Goal: Check status: Check status

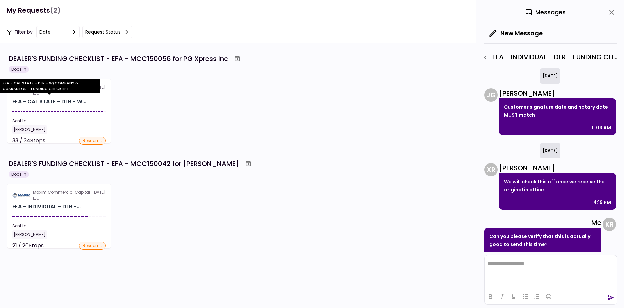
scroll to position [62, 0]
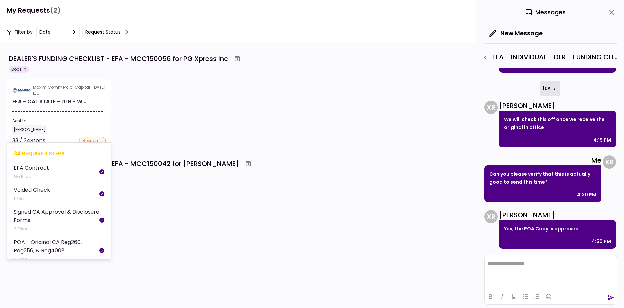
click at [62, 106] on section "Maxim Commercial Capital LLC [DATE] EFA - CAL STATE - DLR - W... Sent to: [PERS…" at bounding box center [59, 111] width 105 height 65
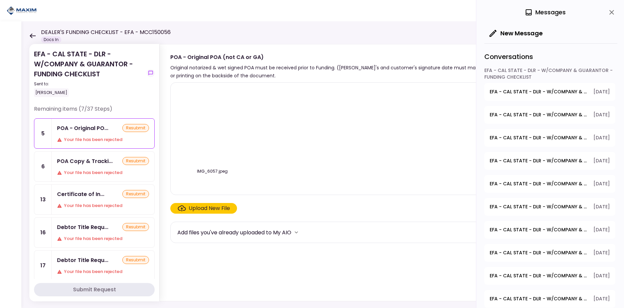
click at [108, 135] on div "POA - Original PO... resubmit Your file has been rejected" at bounding box center [103, 134] width 103 height 30
click at [108, 156] on div "POA Copy & Tracki... resubmit Your file has been rejected" at bounding box center [103, 167] width 103 height 30
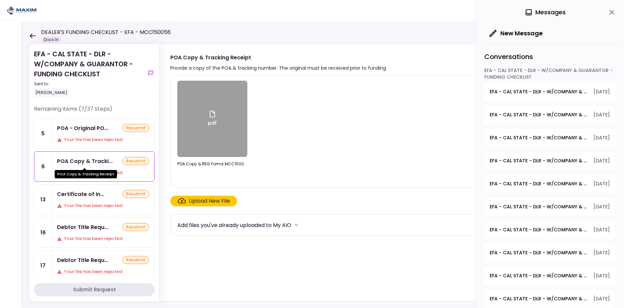
click at [99, 162] on div "POA Copy & Tracki..." at bounding box center [85, 161] width 56 height 8
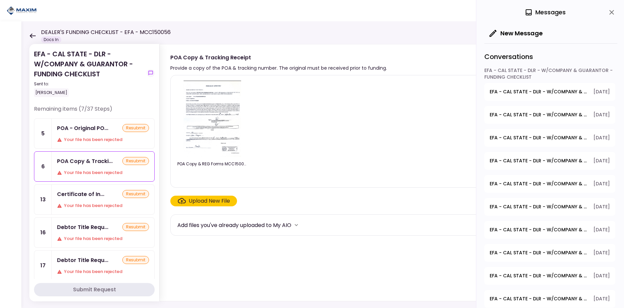
click at [97, 127] on div "POA - Original PO..." at bounding box center [82, 128] width 51 height 8
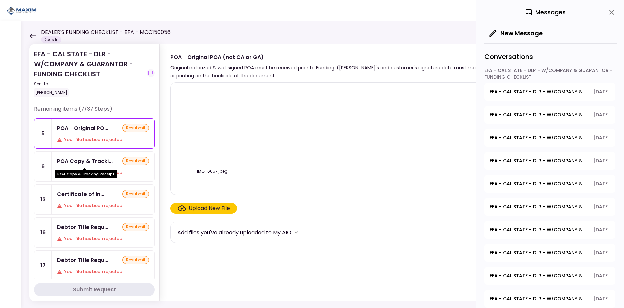
click at [95, 160] on div "POA Copy & Tracki..." at bounding box center [85, 161] width 56 height 8
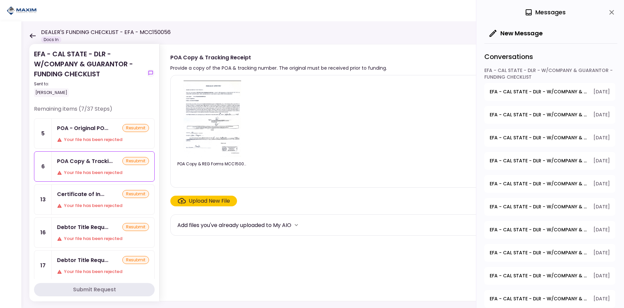
click at [94, 190] on div "Certificate of In..." at bounding box center [80, 194] width 47 height 8
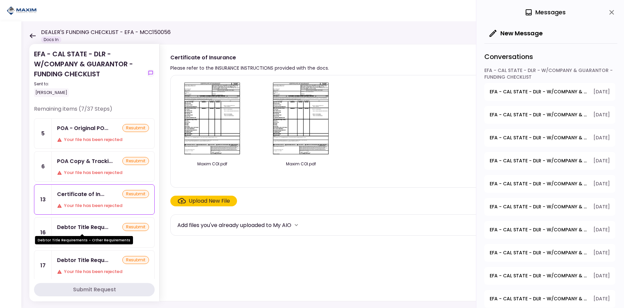
click at [92, 230] on div "Debtor Title Requ..." at bounding box center [82, 227] width 51 height 8
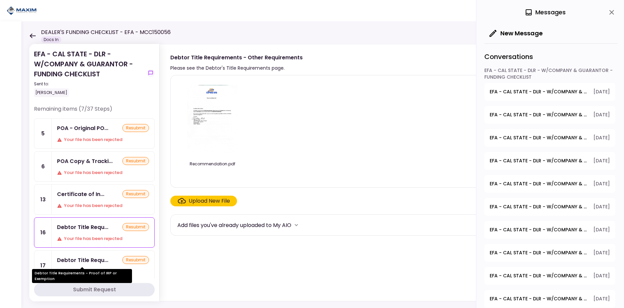
click at [97, 260] on div "Debtor Title Requ..." at bounding box center [82, 260] width 51 height 8
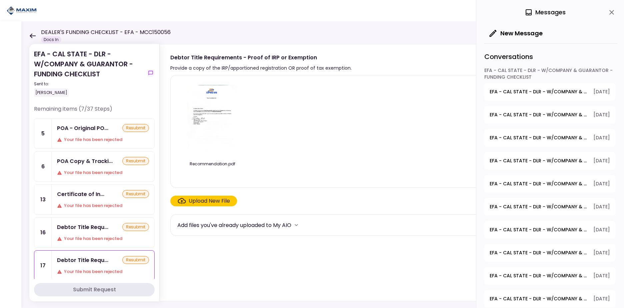
scroll to position [33, 0]
click at [98, 259] on div "Debtor Sales Tax..." at bounding box center [82, 260] width 51 height 8
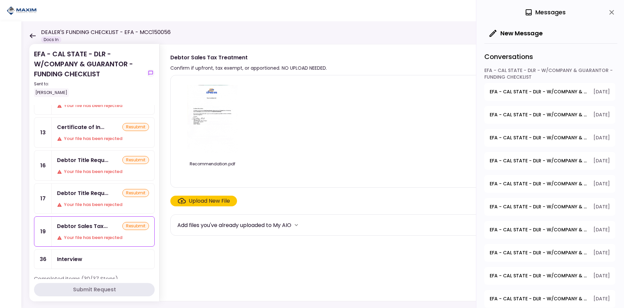
scroll to position [67, 0]
click at [107, 197] on div "Debtor Title Requ... resubmit" at bounding box center [103, 193] width 92 height 8
click at [92, 226] on div "Debtor Sales Tax..." at bounding box center [82, 226] width 51 height 8
click at [95, 161] on div "Debtor Title Requ..." at bounding box center [82, 160] width 51 height 8
click at [110, 143] on div "Certificate of In... resubmit Your file has been rejected" at bounding box center [103, 133] width 103 height 30
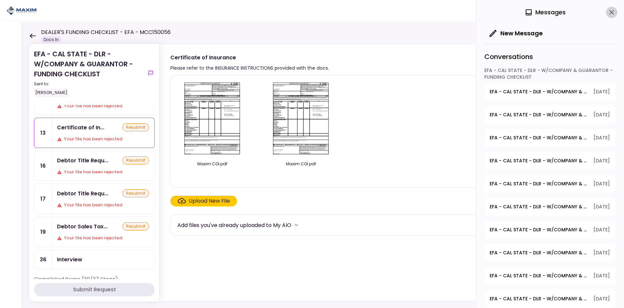
click at [613, 10] on icon "close" at bounding box center [612, 12] width 8 height 8
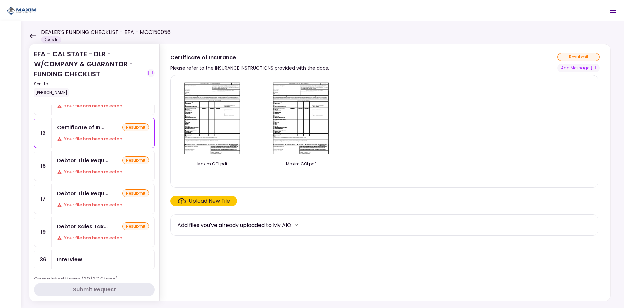
click at [91, 106] on div "Your file has been rejected" at bounding box center [103, 106] width 92 height 7
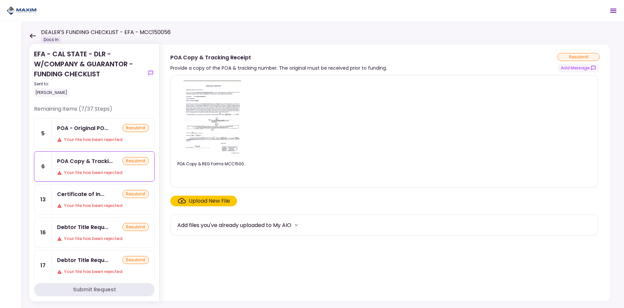
click at [101, 198] on div "Certificate of In... resubmit Your file has been rejected" at bounding box center [103, 200] width 103 height 30
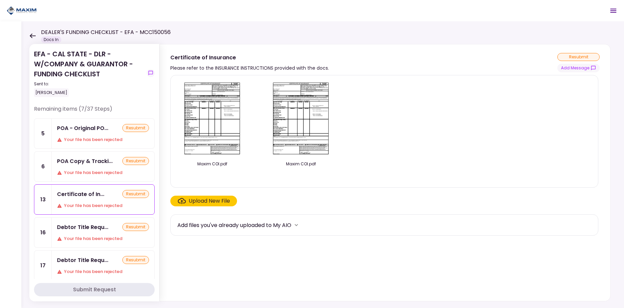
click at [104, 135] on div "POA - Original PO... resubmit Your file has been rejected" at bounding box center [103, 134] width 103 height 30
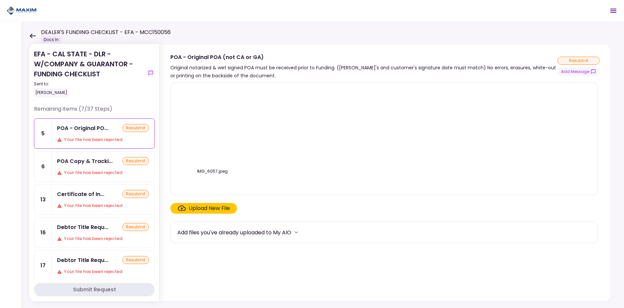
click at [100, 163] on div "POA Copy & Tracki..." at bounding box center [85, 161] width 56 height 8
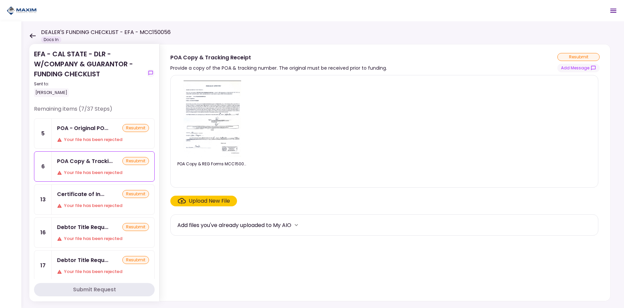
click at [104, 195] on div "Certificate of In... resubmit" at bounding box center [103, 194] width 92 height 8
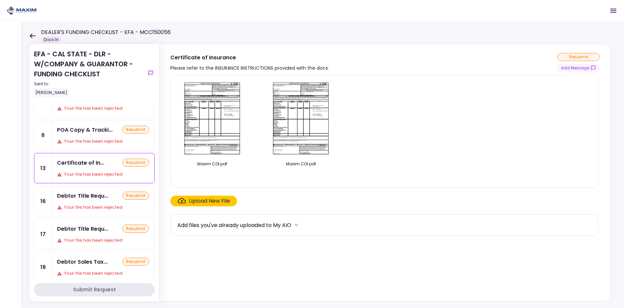
scroll to position [67, 0]
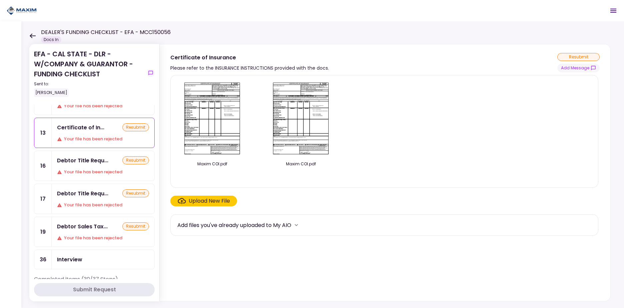
click at [99, 170] on div "Your file has been rejected" at bounding box center [103, 172] width 92 height 7
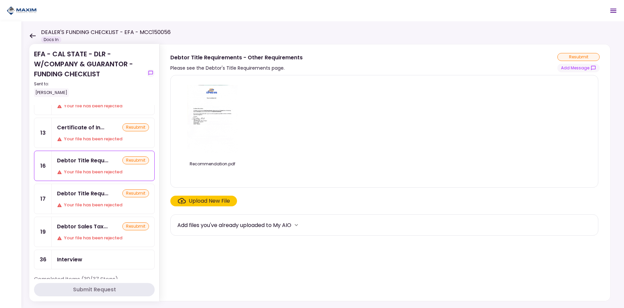
click at [99, 195] on div "Debtor Title Requ..." at bounding box center [82, 193] width 51 height 8
click at [97, 230] on div "Debtor Sales Tax..." at bounding box center [82, 226] width 51 height 8
click at [97, 260] on div "Interview" at bounding box center [103, 259] width 92 height 8
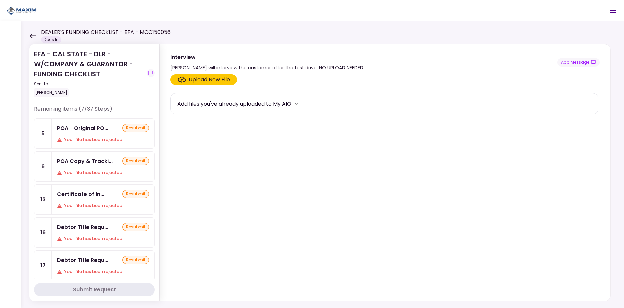
click at [100, 133] on div "POA - Original PO... resubmit Your file has been rejected" at bounding box center [103, 134] width 103 height 30
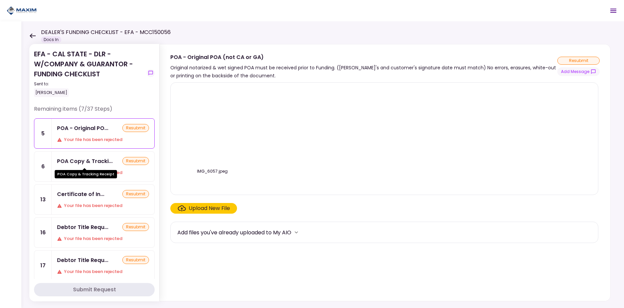
click at [96, 159] on div "POA Copy & Tracki..." at bounding box center [85, 161] width 56 height 8
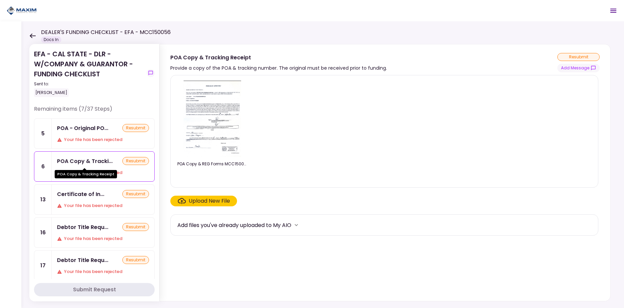
click at [96, 130] on div "POA - Original PO..." at bounding box center [82, 128] width 51 height 8
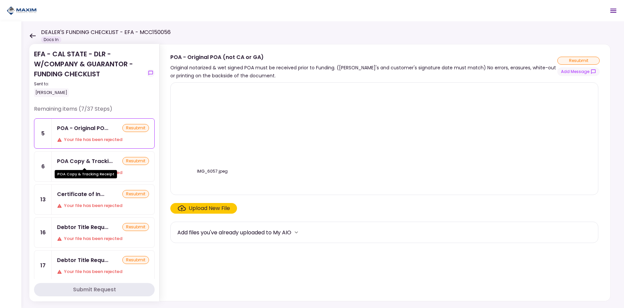
click at [97, 166] on div "POA Copy & Tracking Receipt" at bounding box center [86, 171] width 62 height 13
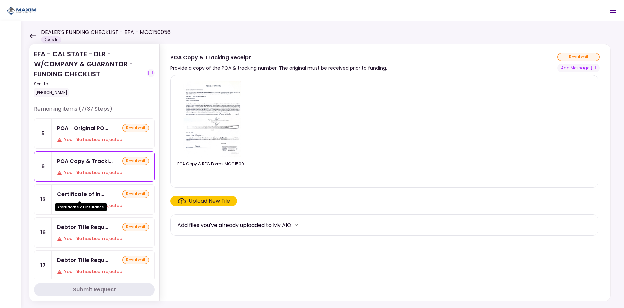
click at [96, 193] on div "Certificate of In..." at bounding box center [80, 194] width 47 height 8
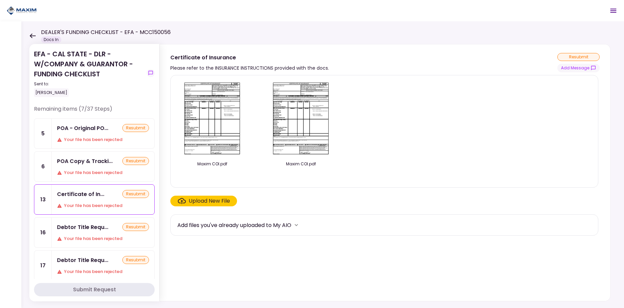
click at [95, 162] on div "POA Copy & Tracki..." at bounding box center [85, 161] width 56 height 8
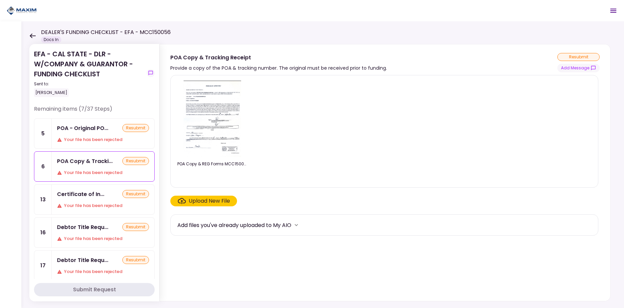
click at [94, 132] on div "POA - Original PO..." at bounding box center [82, 128] width 51 height 8
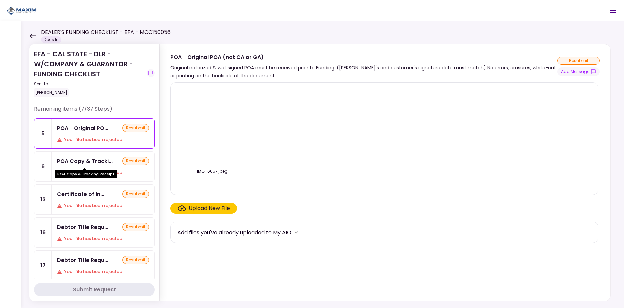
click at [96, 164] on div "POA Copy & Tracki..." at bounding box center [85, 161] width 56 height 8
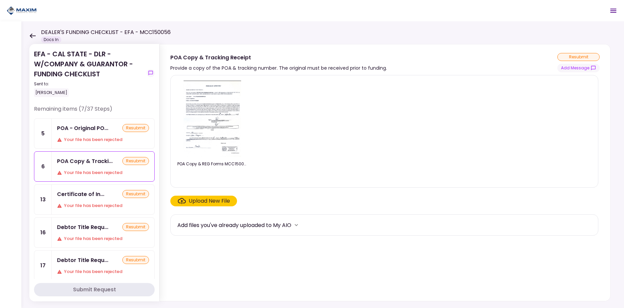
click at [92, 131] on div "POA - Original PO..." at bounding box center [82, 128] width 51 height 8
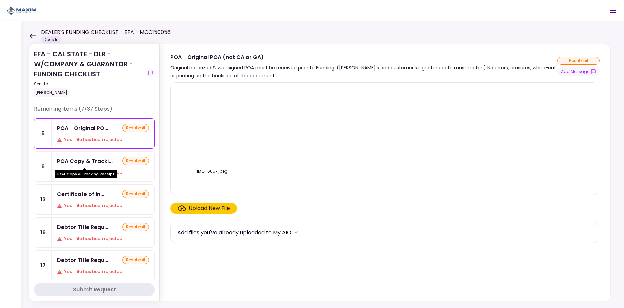
click at [91, 162] on div "POA Copy & Tracki..." at bounding box center [85, 161] width 56 height 8
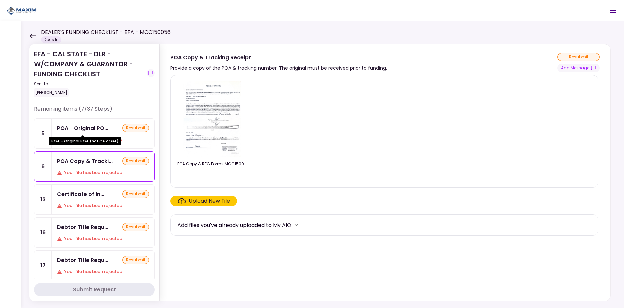
click at [92, 130] on div "POA - Original PO..." at bounding box center [82, 128] width 51 height 8
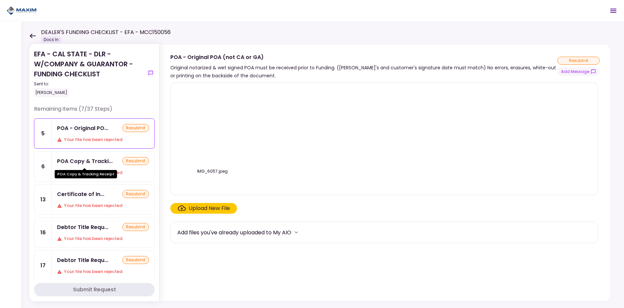
click at [91, 161] on div "POA Copy & Tracki..." at bounding box center [85, 161] width 56 height 8
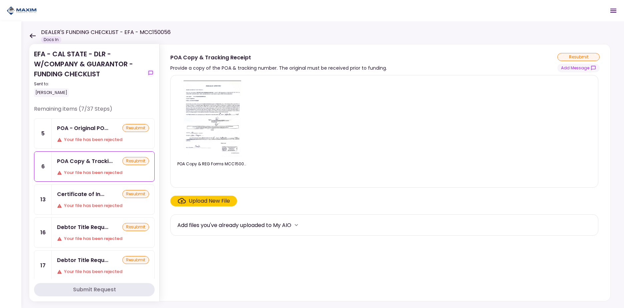
click at [88, 129] on div "POA - Original PO..." at bounding box center [82, 128] width 51 height 8
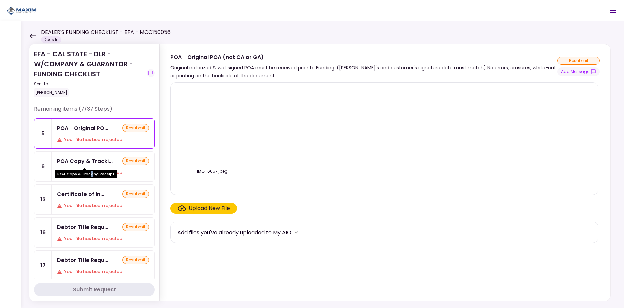
click at [90, 170] on div "POA Copy & Tracking Receipt" at bounding box center [86, 171] width 62 height 13
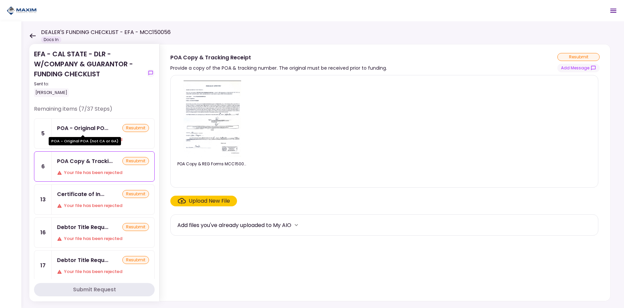
drag, startPoint x: 90, startPoint y: 168, endPoint x: 93, endPoint y: 130, distance: 38.1
click at [93, 130] on div "POA - Original PO..." at bounding box center [82, 128] width 51 height 8
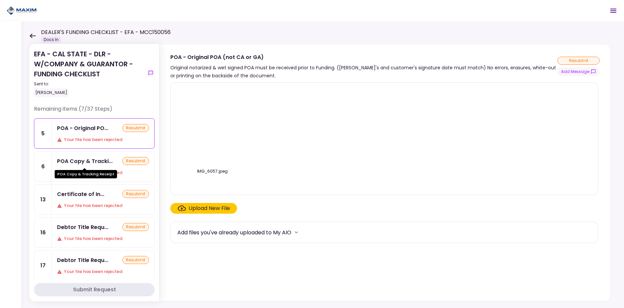
click at [90, 161] on div "POA Copy & Tracki..." at bounding box center [85, 161] width 56 height 8
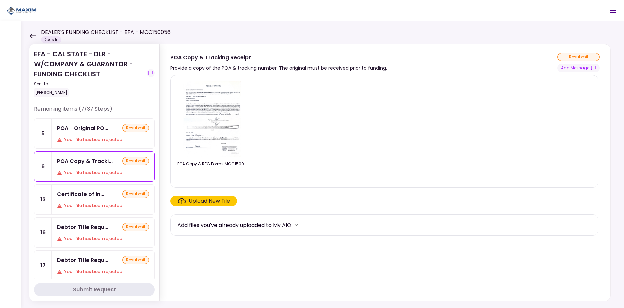
click at [87, 123] on div "POA - Original PO... resubmit Your file has been rejected" at bounding box center [103, 134] width 103 height 30
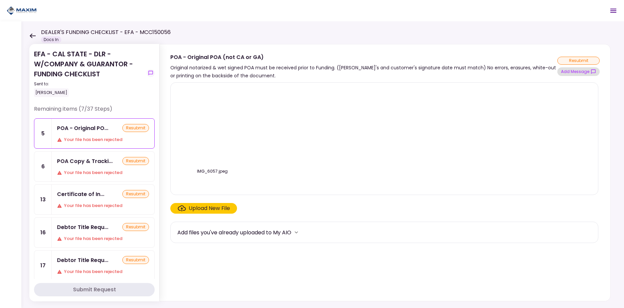
click at [572, 72] on button "Add Message" at bounding box center [578, 71] width 42 height 9
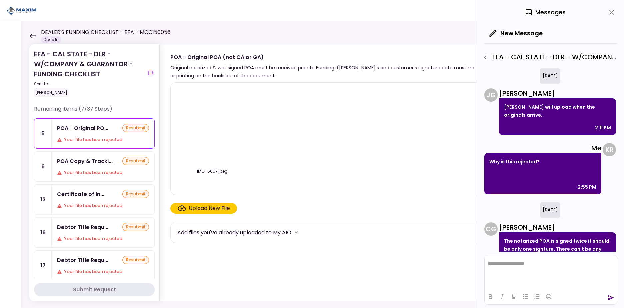
scroll to position [319, 0]
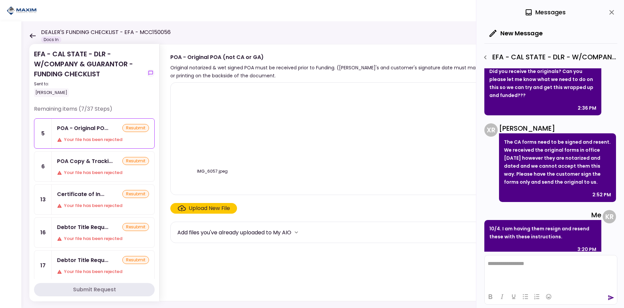
click at [101, 164] on div "POA Copy & Tracki..." at bounding box center [85, 161] width 56 height 8
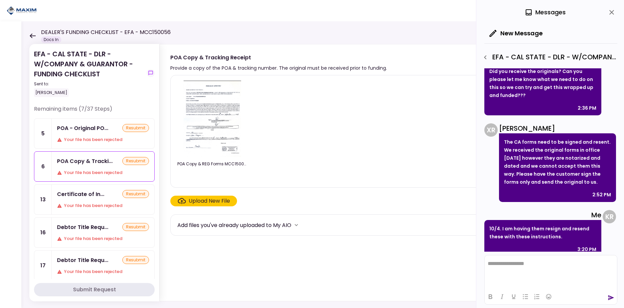
click at [102, 142] on div "Your file has been rejected" at bounding box center [103, 139] width 92 height 7
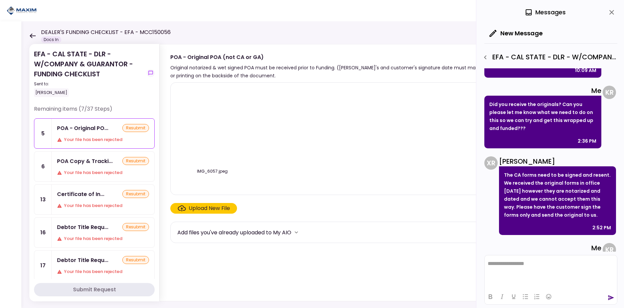
scroll to position [319, 0]
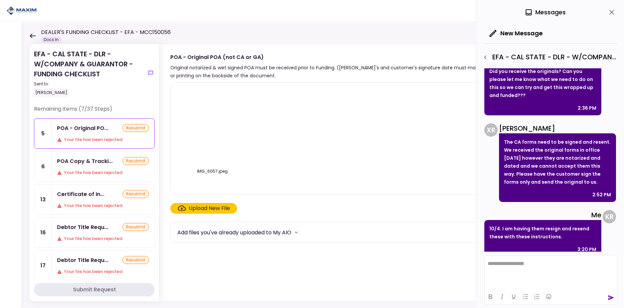
click at [91, 166] on div "POA Copy & Tracki... resubmit Your file has been rejected" at bounding box center [103, 167] width 103 height 30
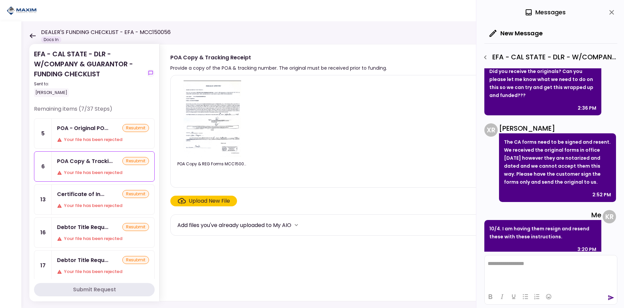
click at [90, 132] on div "POA - Original PO... resubmit Your file has been rejected" at bounding box center [103, 134] width 103 height 30
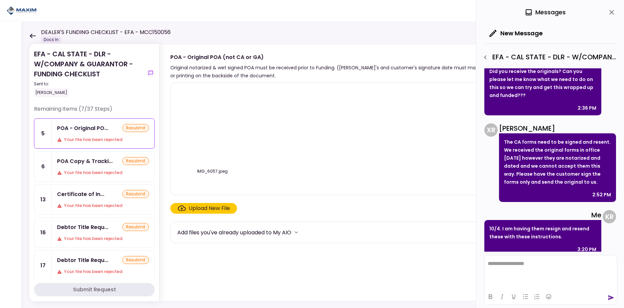
click at [93, 164] on div "POA Copy & Tracki..." at bounding box center [85, 161] width 56 height 8
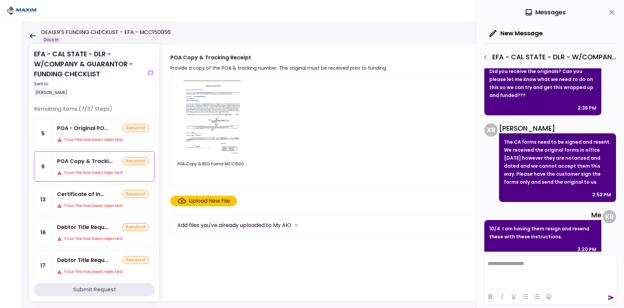
click at [91, 136] on div "POA - Original PO... resubmit Your file has been rejected" at bounding box center [103, 134] width 103 height 30
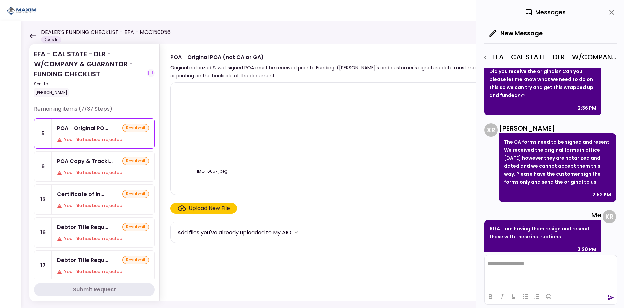
click at [89, 160] on div "POA Copy & Tracki..." at bounding box center [85, 161] width 56 height 8
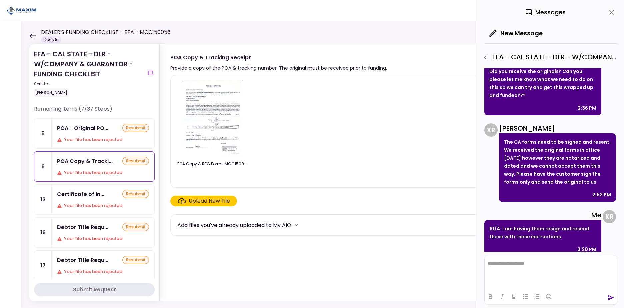
click at [91, 133] on div "POA - Original PO... resubmit Your file has been rejected" at bounding box center [103, 134] width 103 height 30
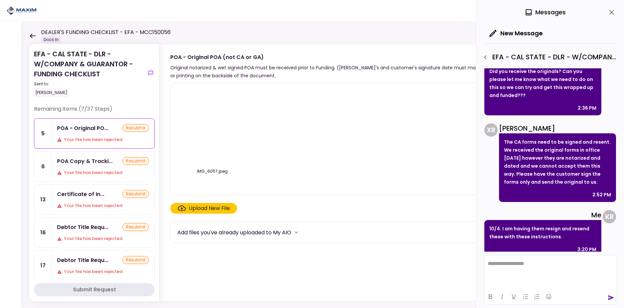
drag, startPoint x: 92, startPoint y: 163, endPoint x: 92, endPoint y: 158, distance: 5.0
click at [92, 164] on div "POA Copy & Tracki..." at bounding box center [85, 161] width 56 height 8
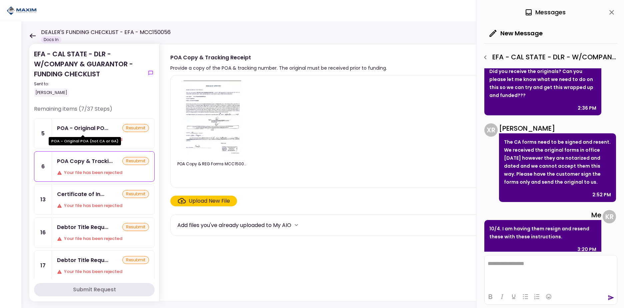
click at [93, 126] on div "POA - Original PO..." at bounding box center [82, 128] width 51 height 8
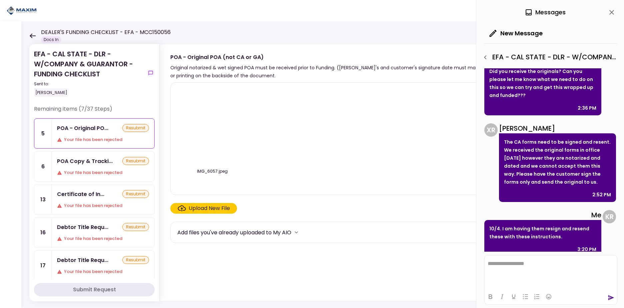
click at [94, 159] on div "POA Copy & Tracki..." at bounding box center [85, 161] width 56 height 8
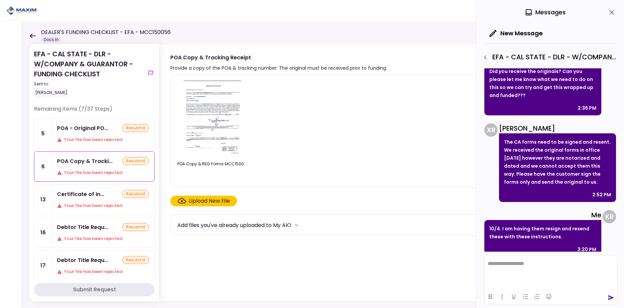
drag, startPoint x: 95, startPoint y: 136, endPoint x: 96, endPoint y: 141, distance: 5.8
click at [95, 135] on div "POA - Original PO... resubmit Your file has been rejected" at bounding box center [103, 134] width 103 height 30
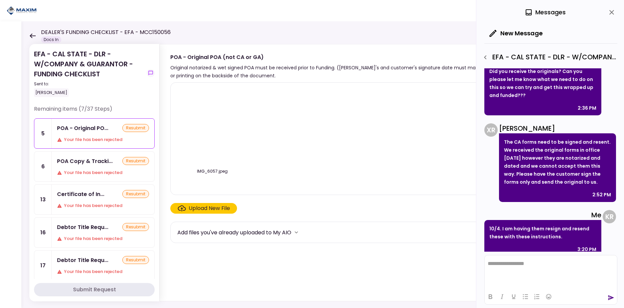
click at [97, 161] on div "POA Copy & Tracki..." at bounding box center [85, 161] width 56 height 8
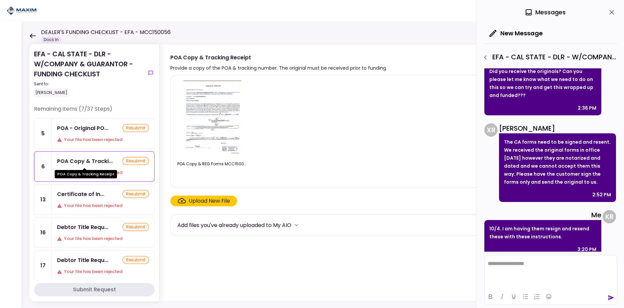
click at [98, 131] on div "POA - Original PO..." at bounding box center [82, 128] width 51 height 8
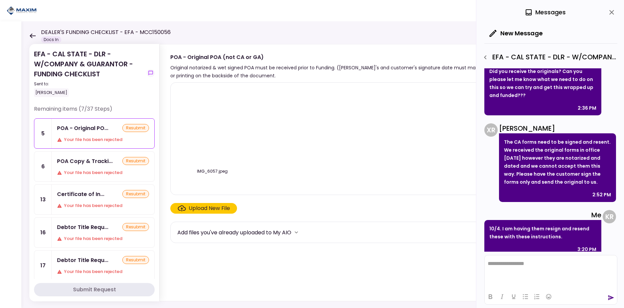
click at [100, 163] on div "POA Copy & Tracki..." at bounding box center [85, 161] width 56 height 8
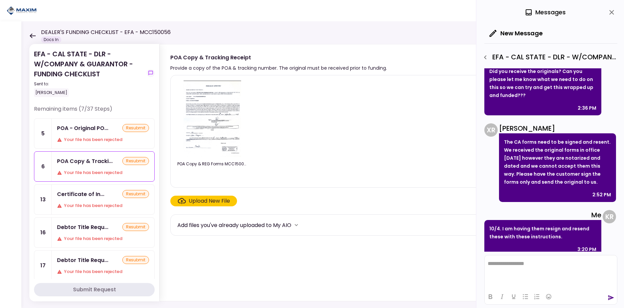
click at [98, 123] on div "POA - Original PO... resubmit Your file has been rejected" at bounding box center [103, 134] width 103 height 30
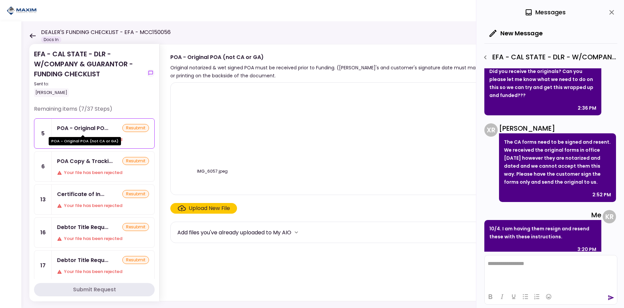
click at [96, 162] on div "POA Copy & Tracki..." at bounding box center [85, 161] width 56 height 8
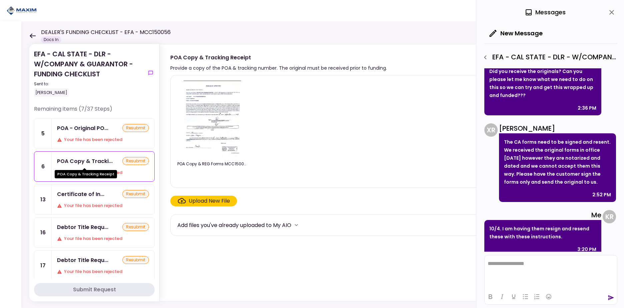
click at [98, 131] on div "POA - Original PO..." at bounding box center [82, 128] width 51 height 8
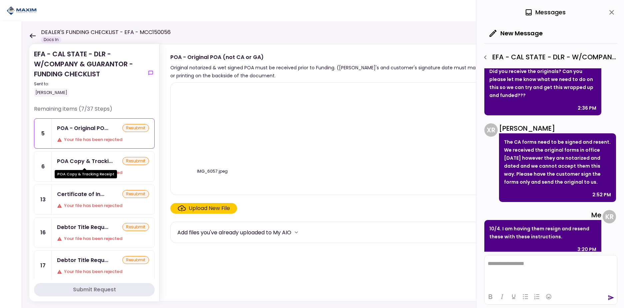
click at [96, 165] on div "POA Copy & Tracking Receipt" at bounding box center [86, 171] width 62 height 13
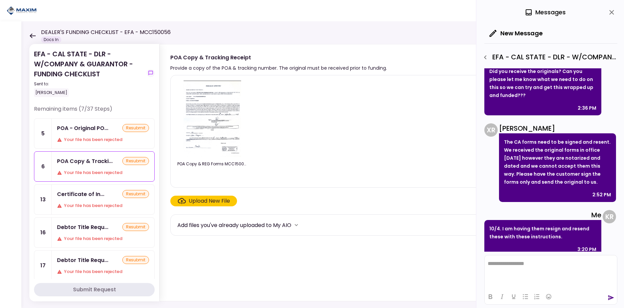
click at [95, 137] on div "Your file has been rejected" at bounding box center [103, 139] width 92 height 7
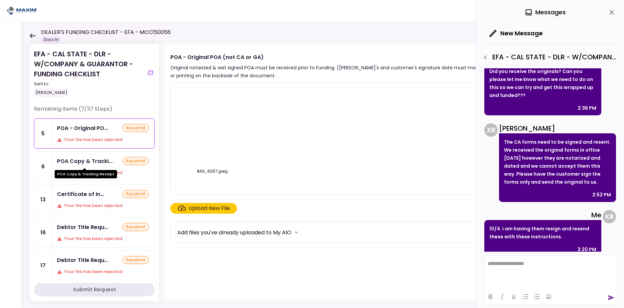
click at [94, 166] on div "POA Copy & Tracking Receipt" at bounding box center [86, 171] width 62 height 13
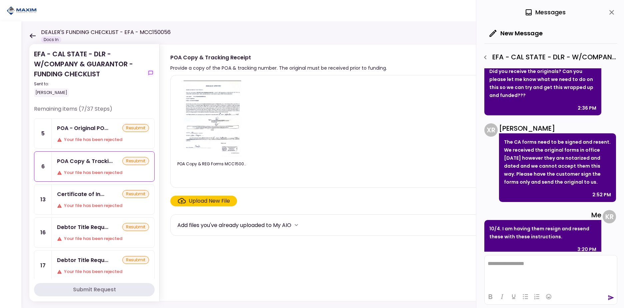
click at [94, 137] on div "Your file has been rejected" at bounding box center [103, 139] width 92 height 7
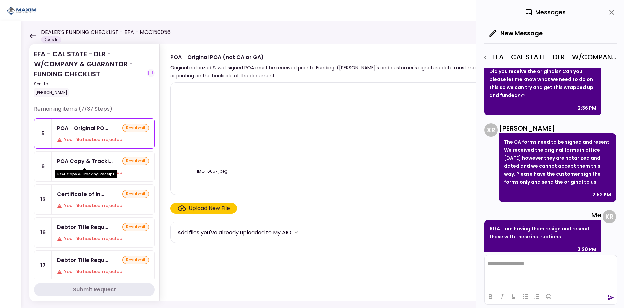
drag, startPoint x: 92, startPoint y: 161, endPoint x: 91, endPoint y: 134, distance: 26.7
click at [91, 161] on div "POA Copy & Tracki..." at bounding box center [85, 161] width 56 height 8
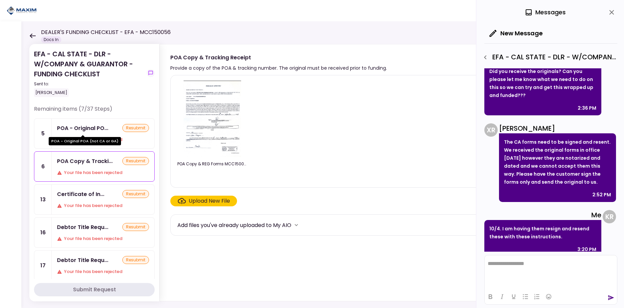
click at [91, 132] on div "POA - Original PO..." at bounding box center [82, 128] width 51 height 8
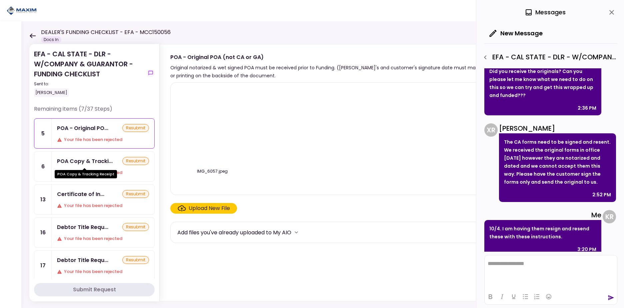
click at [91, 159] on div "POA Copy & Tracki..." at bounding box center [85, 161] width 56 height 8
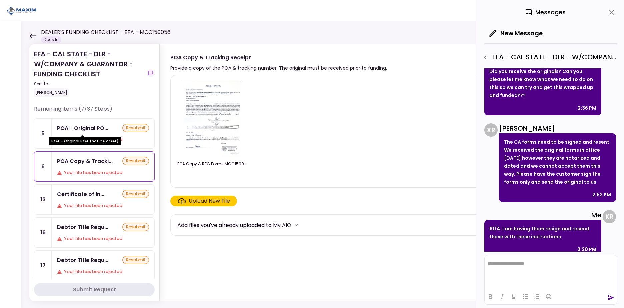
click at [91, 129] on div "POA - Original PO..." at bounding box center [82, 128] width 51 height 8
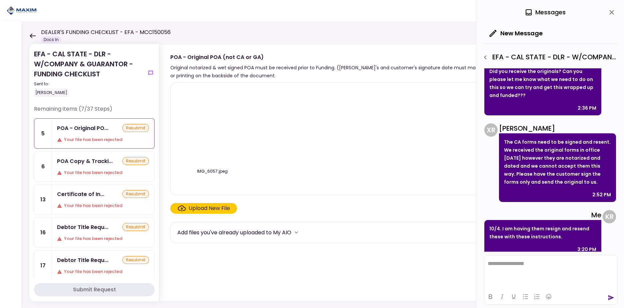
click at [91, 133] on div "POA - Original PO... resubmit Your file has been rejected" at bounding box center [103, 134] width 103 height 30
click at [91, 165] on div "POA Copy & Tracki..." at bounding box center [85, 161] width 56 height 8
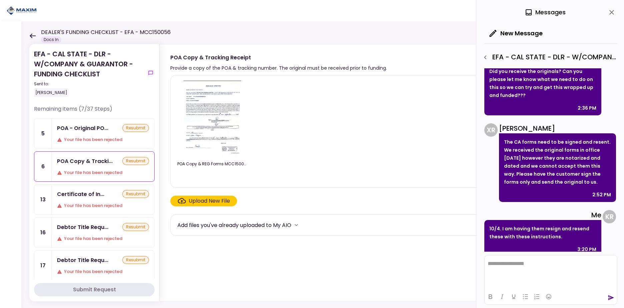
click at [95, 132] on div "POA - Original PO..." at bounding box center [82, 128] width 51 height 8
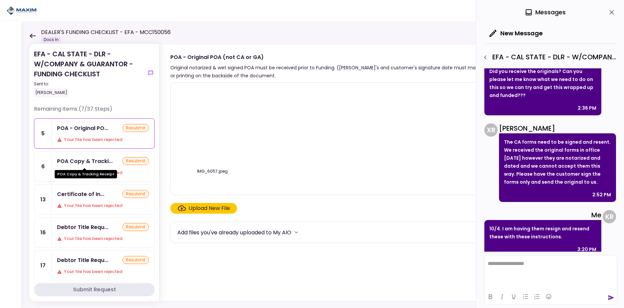
click at [94, 163] on div "POA Copy & Tracki..." at bounding box center [85, 161] width 56 height 8
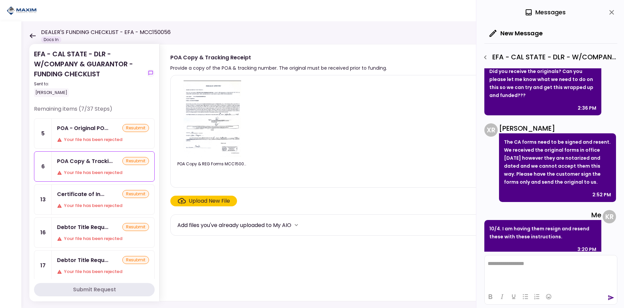
click at [91, 132] on div "POA - Original PO... resubmit Your file has been rejected" at bounding box center [103, 134] width 103 height 30
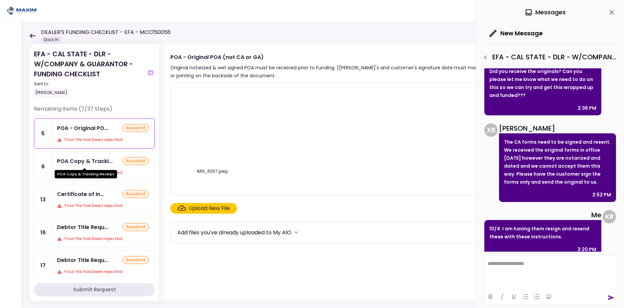
click at [92, 165] on div "POA Copy & Tracki..." at bounding box center [85, 161] width 56 height 8
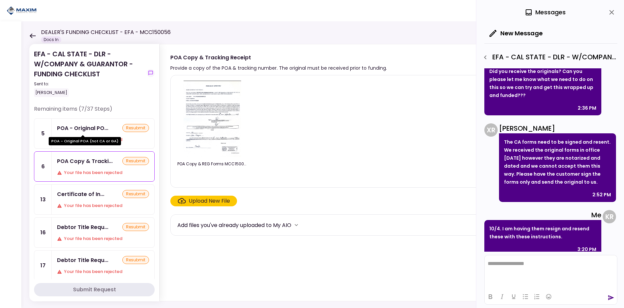
click at [103, 127] on div "POA - Original PO..." at bounding box center [82, 128] width 51 height 8
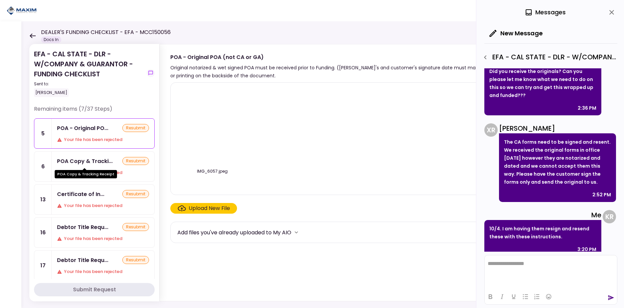
click at [101, 166] on div "POA Copy & Tracking Receipt" at bounding box center [86, 171] width 62 height 13
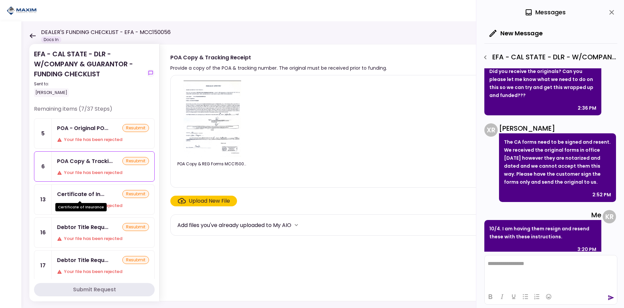
click at [101, 203] on div "Certificate of Insurance" at bounding box center [80, 204] width 51 height 13
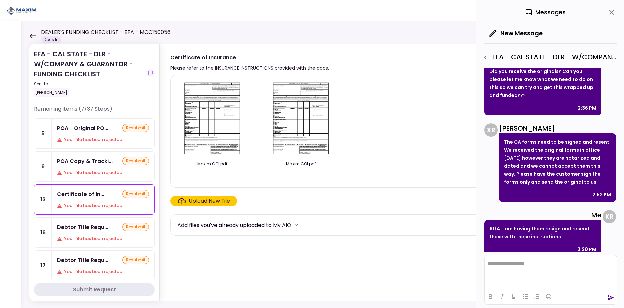
click at [94, 171] on div "Your file has been rejected" at bounding box center [103, 172] width 92 height 7
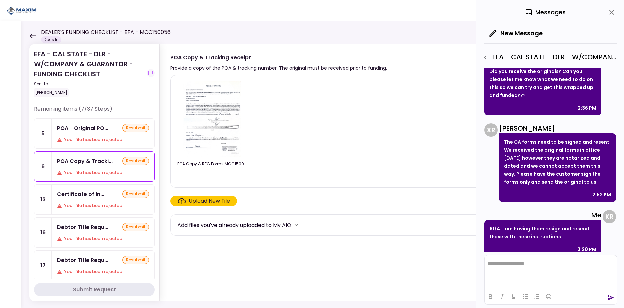
click at [98, 142] on div "Your file has been rejected" at bounding box center [103, 139] width 92 height 7
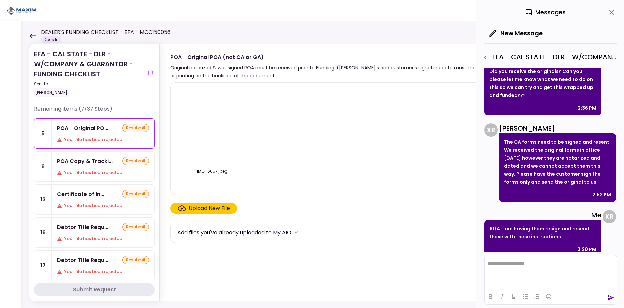
click at [104, 196] on div "Certificate of In... resubmit" at bounding box center [103, 194] width 92 height 8
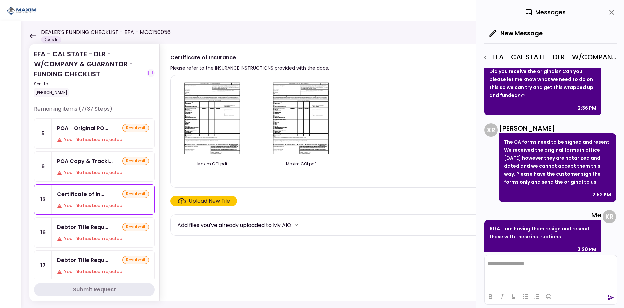
click at [311, 104] on img at bounding box center [300, 119] width 59 height 76
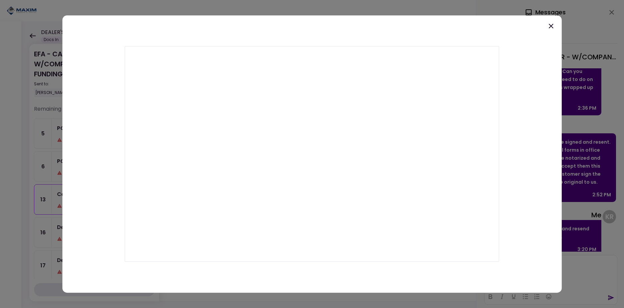
click at [553, 25] on icon at bounding box center [551, 26] width 8 height 8
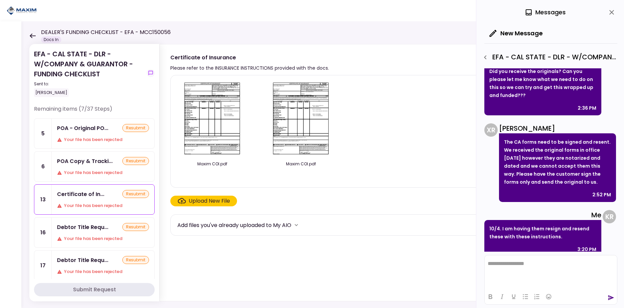
click at [216, 114] on img at bounding box center [212, 119] width 59 height 76
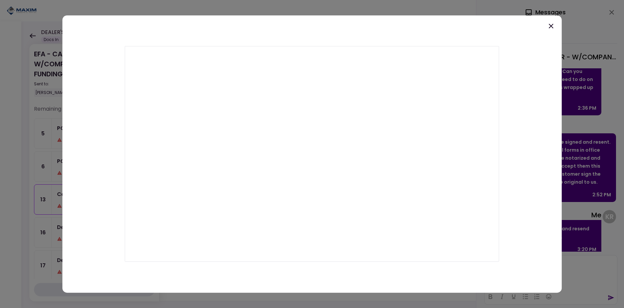
click at [548, 26] on icon at bounding box center [551, 26] width 8 height 8
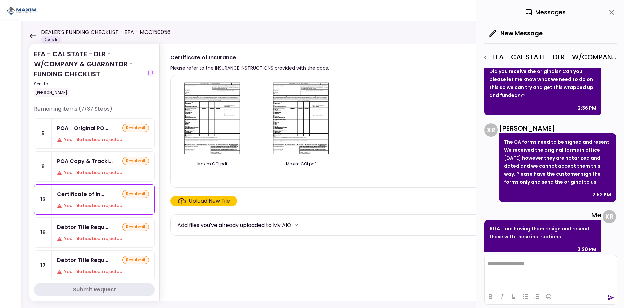
click at [213, 122] on img at bounding box center [212, 119] width 59 height 76
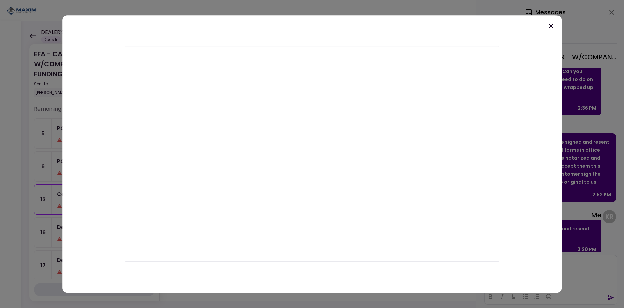
click at [550, 28] on icon at bounding box center [551, 26] width 8 height 8
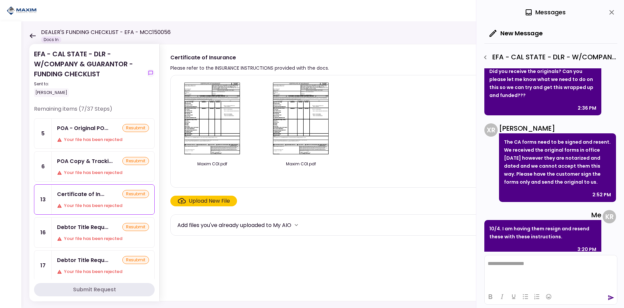
click at [223, 113] on img at bounding box center [212, 119] width 59 height 76
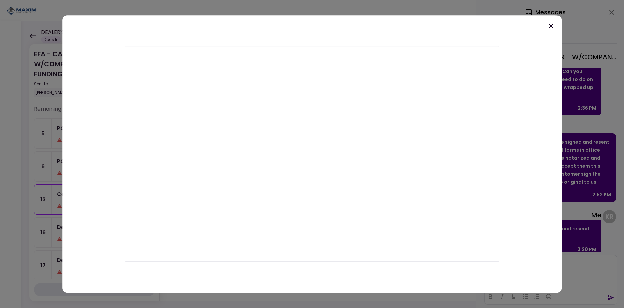
click at [548, 27] on icon at bounding box center [551, 26] width 8 height 8
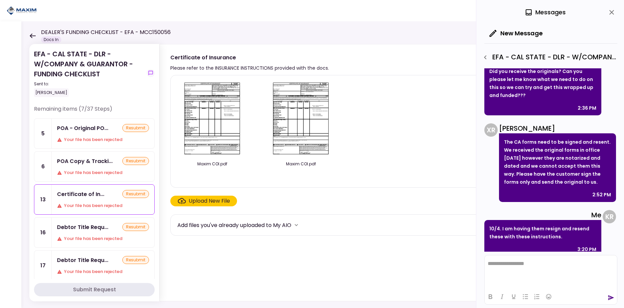
click at [612, 11] on icon "close" at bounding box center [612, 12] width 8 height 8
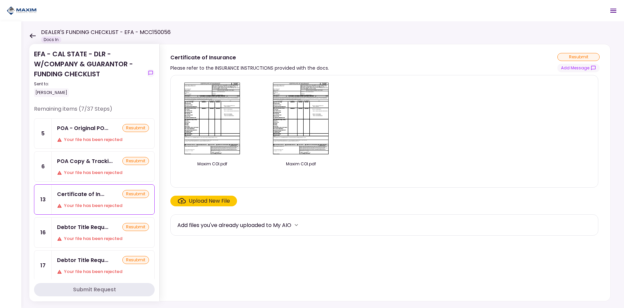
click at [201, 106] on img at bounding box center [212, 119] width 59 height 76
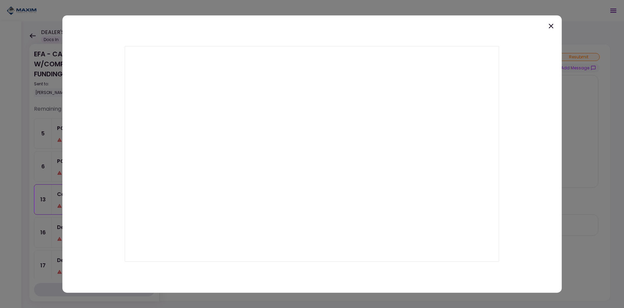
click at [552, 27] on icon at bounding box center [551, 26] width 5 height 5
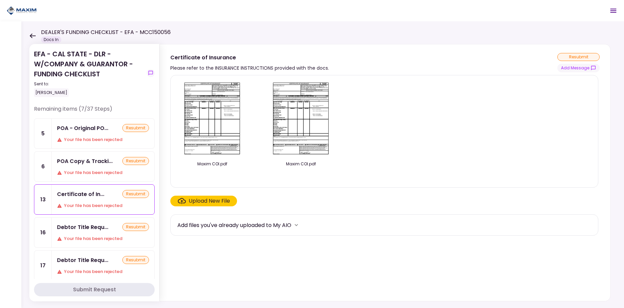
click at [582, 57] on div "resubmit" at bounding box center [578, 57] width 42 height 8
click at [581, 56] on div "resubmit" at bounding box center [578, 57] width 42 height 8
drag, startPoint x: 581, startPoint y: 56, endPoint x: 583, endPoint y: 68, distance: 11.8
click at [583, 68] on button "Add Message" at bounding box center [578, 68] width 42 height 9
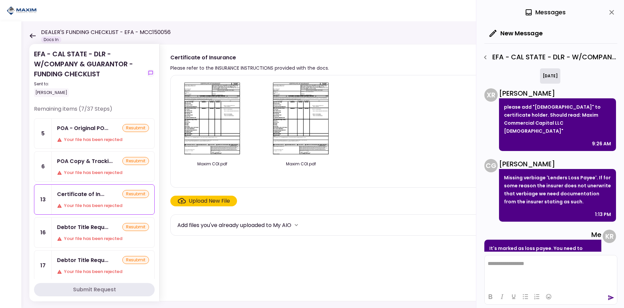
scroll to position [36, 0]
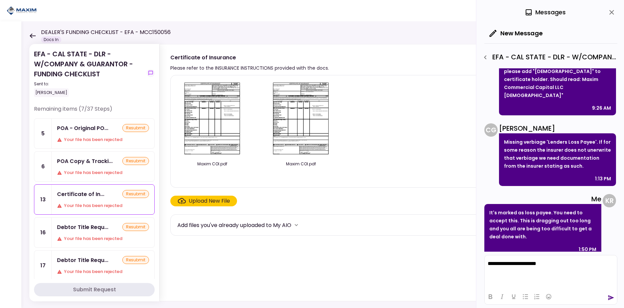
click at [610, 298] on icon "send" at bounding box center [611, 297] width 6 height 5
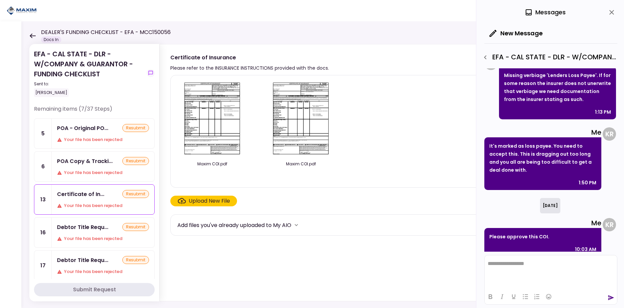
click at [416, 176] on div "Maxim COI.pdf Maxim COI.pdf" at bounding box center [384, 131] width 414 height 101
click at [216, 106] on img at bounding box center [212, 119] width 59 height 76
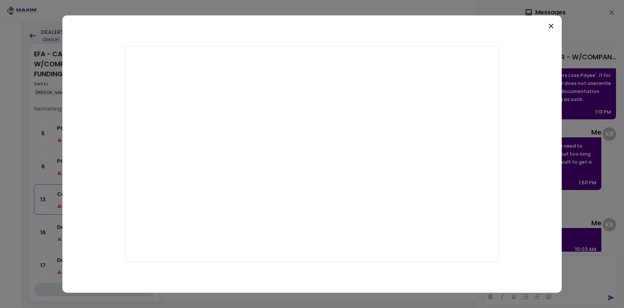
click at [548, 24] on icon at bounding box center [551, 26] width 8 height 8
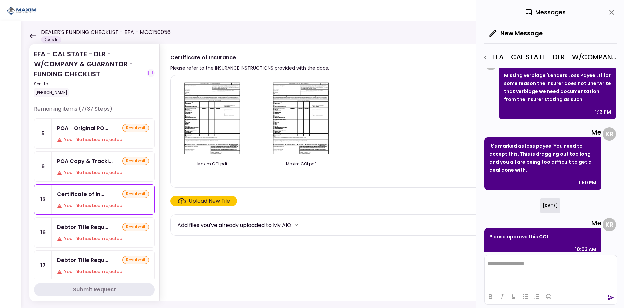
click at [612, 11] on icon "close" at bounding box center [611, 12] width 5 height 5
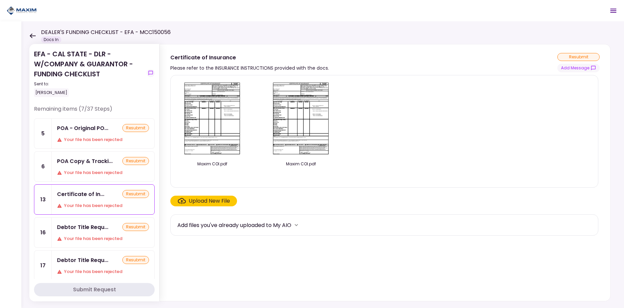
click at [585, 56] on div "resubmit" at bounding box center [578, 57] width 42 height 8
click at [584, 56] on div "resubmit" at bounding box center [578, 57] width 42 height 8
click at [91, 166] on div "POA Copy & Tracki... resubmit Your file has been rejected" at bounding box center [103, 167] width 103 height 30
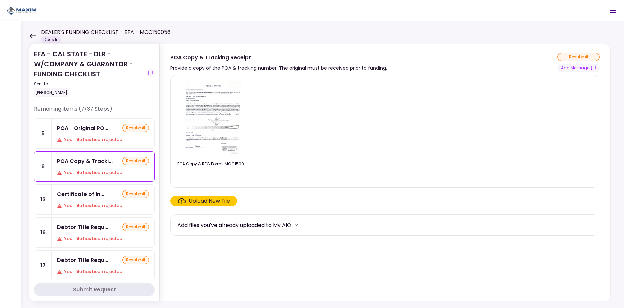
drag, startPoint x: 96, startPoint y: 126, endPoint x: 96, endPoint y: 129, distance: 3.4
click at [96, 126] on div "POA - Original PO..." at bounding box center [82, 128] width 51 height 8
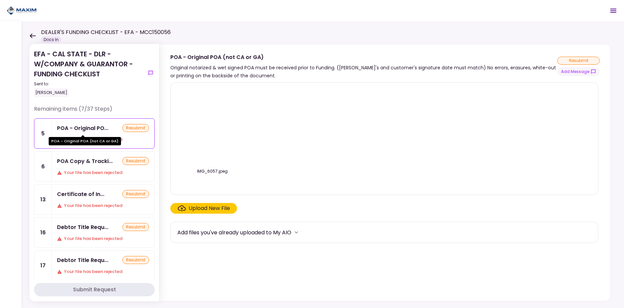
click at [96, 157] on div "POA Copy & Tracki..." at bounding box center [85, 161] width 56 height 8
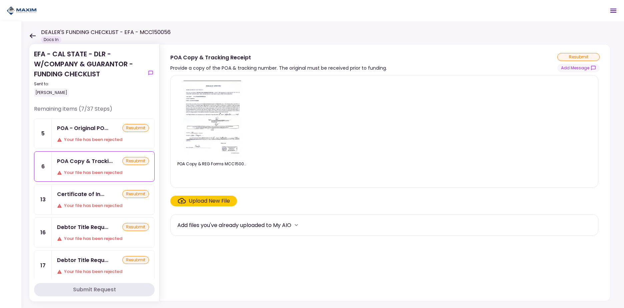
click at [60, 128] on div "POA - Original PO..." at bounding box center [82, 128] width 51 height 8
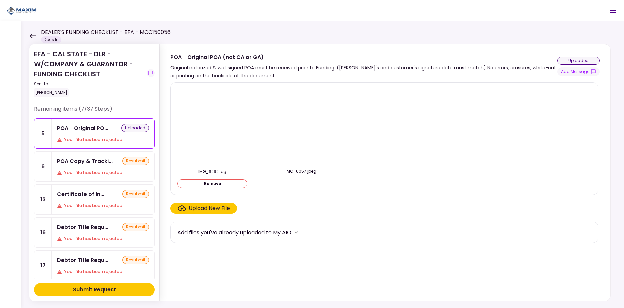
click at [102, 288] on div "Submit Request" at bounding box center [94, 290] width 43 height 8
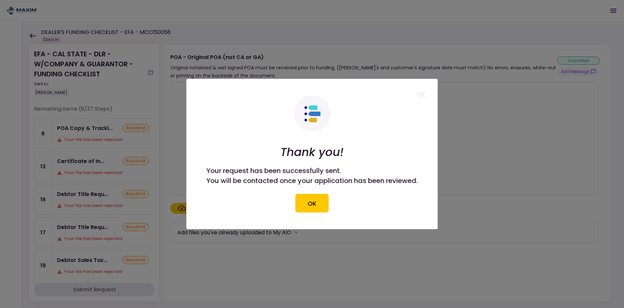
click at [314, 201] on button "OK" at bounding box center [311, 203] width 33 height 19
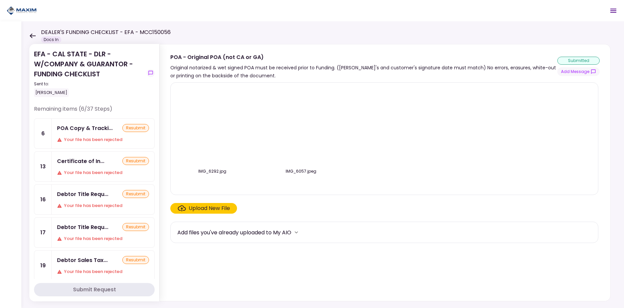
click at [31, 35] on icon at bounding box center [33, 35] width 6 height 5
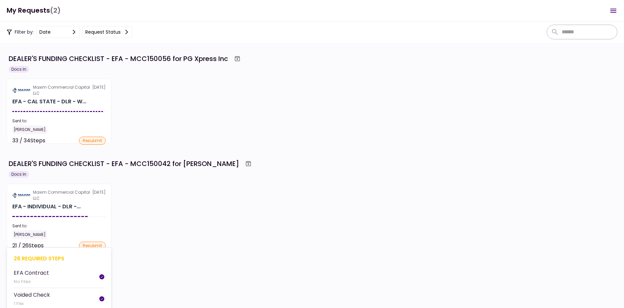
click at [77, 214] on section "Maxim Commercial Capital LLC [DATE] EFA - INDIVIDUAL - DLR -... Sent to: [PERSO…" at bounding box center [59, 216] width 105 height 65
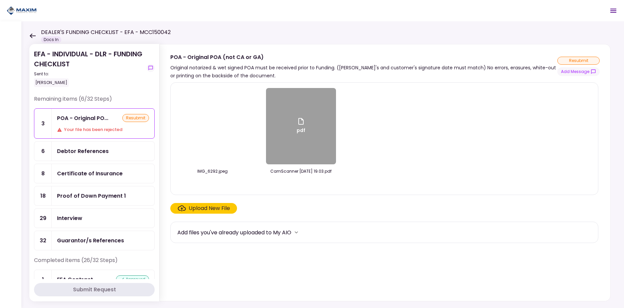
click at [104, 148] on div "Debtor References" at bounding box center [83, 151] width 52 height 8
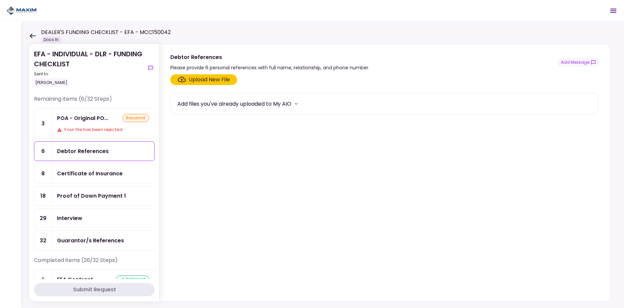
click at [102, 167] on div "Certificate of Insurance" at bounding box center [103, 173] width 103 height 19
click at [102, 192] on div "Proof of Down Payment 1" at bounding box center [91, 196] width 69 height 8
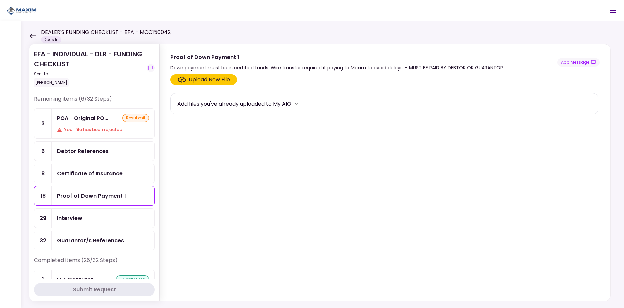
click at [100, 223] on div "Interview" at bounding box center [103, 218] width 103 height 19
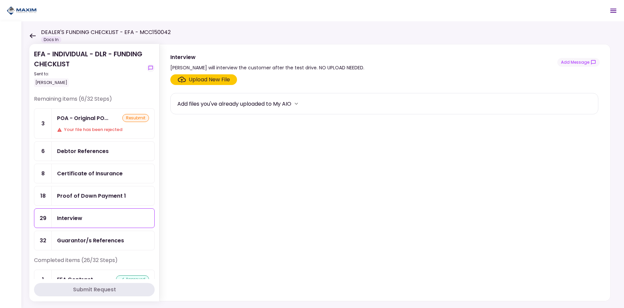
click at [100, 241] on div "Guarantor/s References" at bounding box center [90, 240] width 67 height 8
click at [96, 150] on div "Debtor References" at bounding box center [83, 151] width 52 height 8
click at [98, 126] on div "POA - Original PO... resubmit Your file has been rejected" at bounding box center [103, 124] width 103 height 30
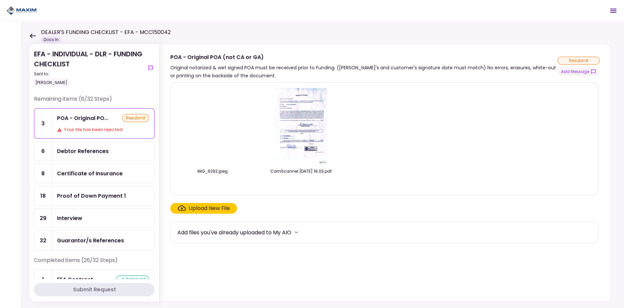
drag, startPoint x: 99, startPoint y: 151, endPoint x: 99, endPoint y: 147, distance: 3.7
click at [100, 151] on div "Debtor References" at bounding box center [83, 151] width 52 height 8
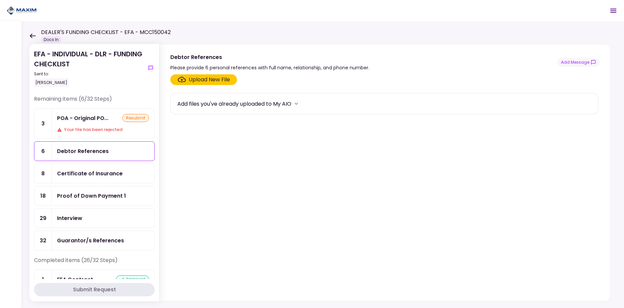
click at [98, 121] on div "POA - Original PO..." at bounding box center [82, 118] width 51 height 8
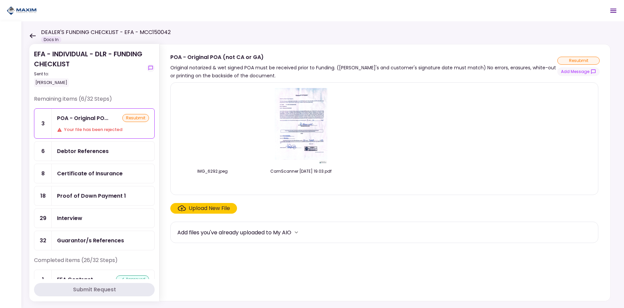
click at [297, 129] on img at bounding box center [301, 126] width 54 height 76
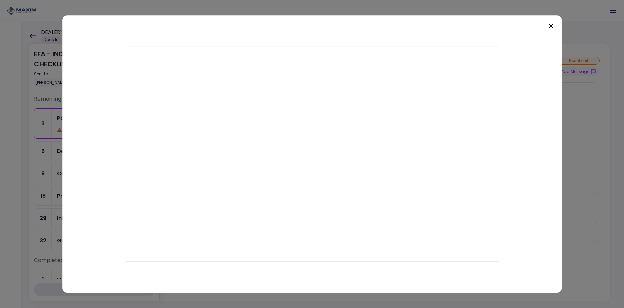
click at [552, 26] on icon at bounding box center [551, 26] width 8 height 8
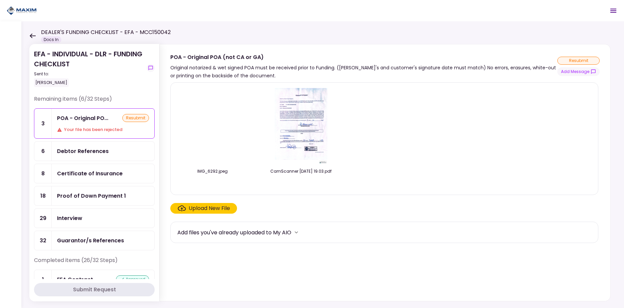
click at [307, 126] on img at bounding box center [301, 126] width 54 height 76
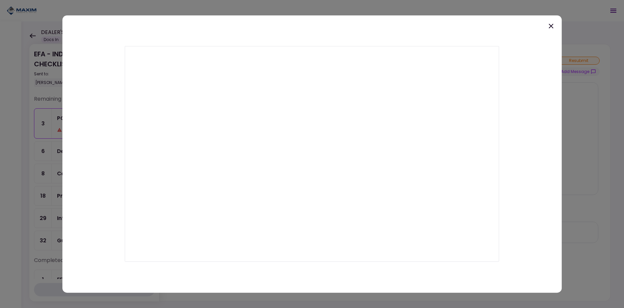
click at [550, 25] on icon at bounding box center [551, 26] width 5 height 5
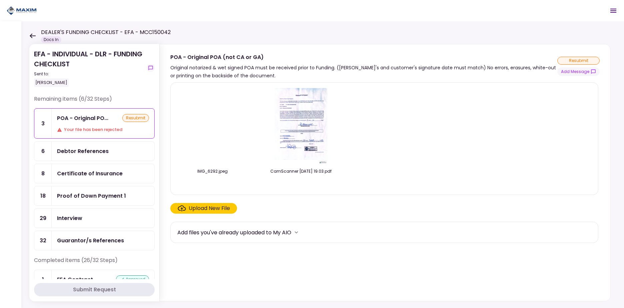
click at [79, 148] on div "Debtor References" at bounding box center [83, 151] width 52 height 8
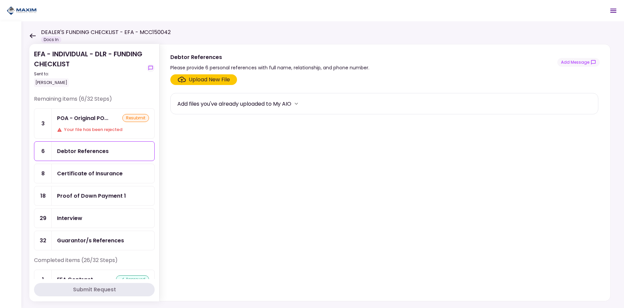
click at [81, 128] on div "Your file has been rejected" at bounding box center [103, 129] width 92 height 7
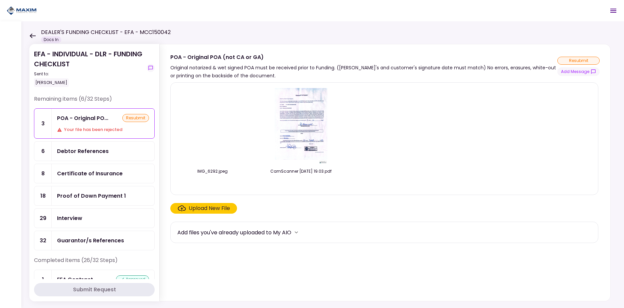
click at [36, 34] on div "DEALER'S FUNDING CHECKLIST - EFA - MCC150042 Docs In" at bounding box center [99, 35] width 141 height 15
click at [33, 36] on icon at bounding box center [33, 35] width 6 height 5
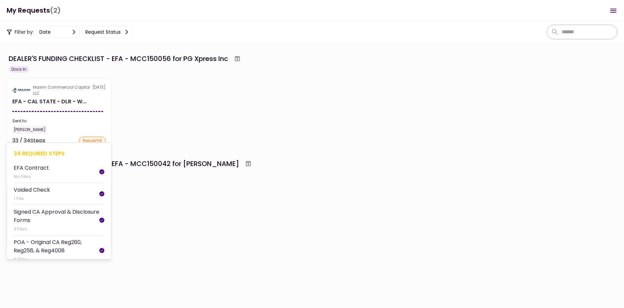
click at [54, 92] on div "Maxim Commercial Capital LLC" at bounding box center [62, 90] width 59 height 12
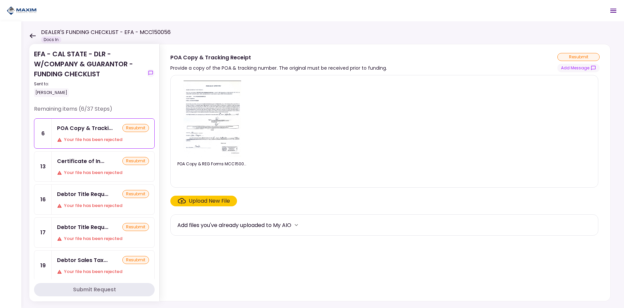
click at [81, 162] on div "Certificate of In..." at bounding box center [80, 161] width 47 height 8
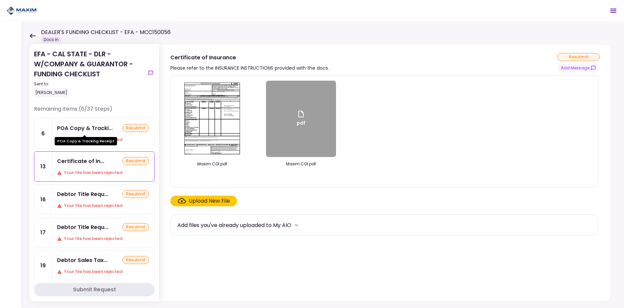
click at [90, 129] on div "POA Copy & Tracki..." at bounding box center [85, 128] width 56 height 8
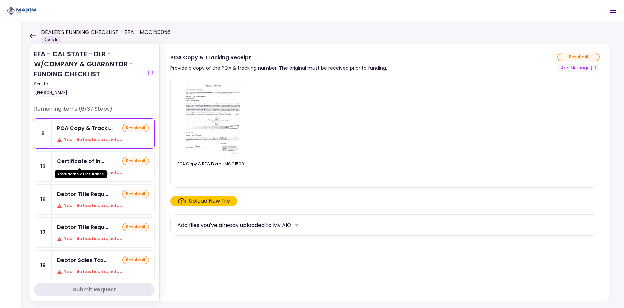
click at [92, 165] on div "Certificate of In..." at bounding box center [80, 161] width 47 height 8
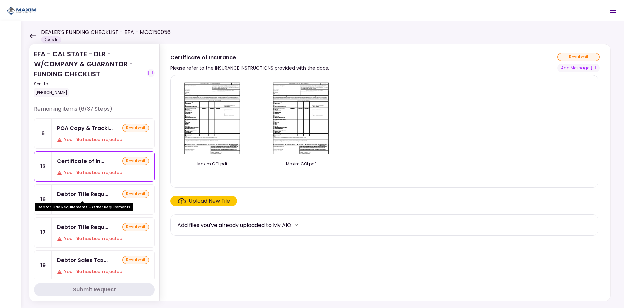
click at [95, 200] on div "Debtor Title Requirements - Other Requirements" at bounding box center [84, 204] width 98 height 13
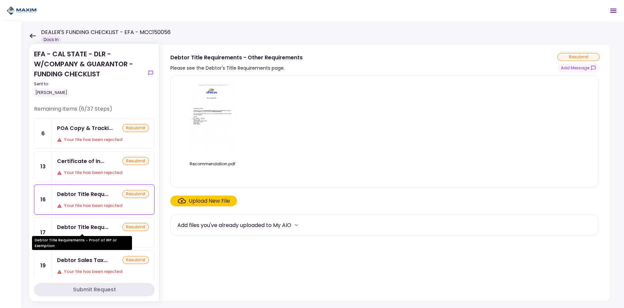
click at [92, 228] on div "Debtor Title Requ..." at bounding box center [82, 227] width 51 height 8
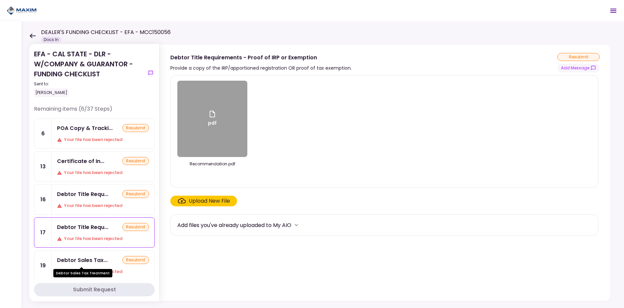
click at [88, 262] on div "Debtor Sales Tax..." at bounding box center [82, 260] width 51 height 8
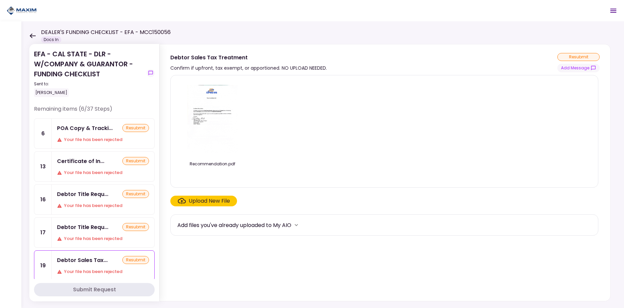
click at [74, 129] on div "POA Copy & Tracki..." at bounding box center [85, 128] width 56 height 8
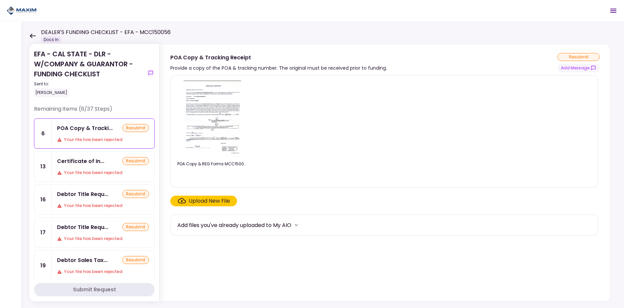
click at [216, 119] on img at bounding box center [212, 119] width 59 height 76
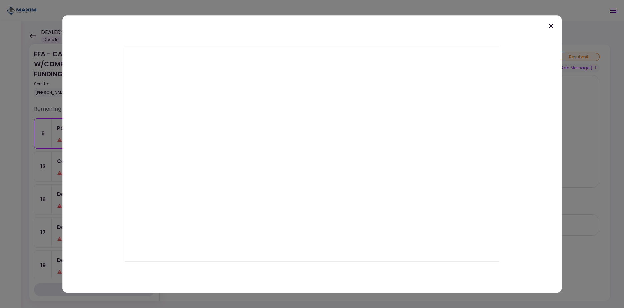
click at [554, 27] on icon at bounding box center [551, 26] width 8 height 8
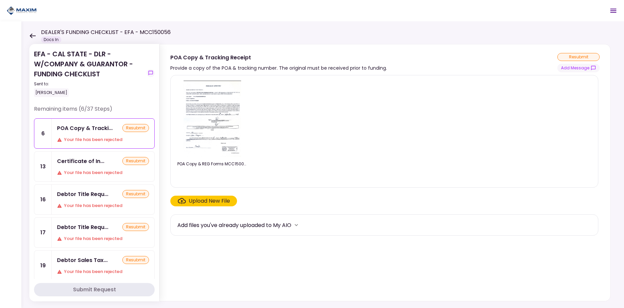
click at [81, 164] on div "Certificate of In..." at bounding box center [80, 161] width 47 height 8
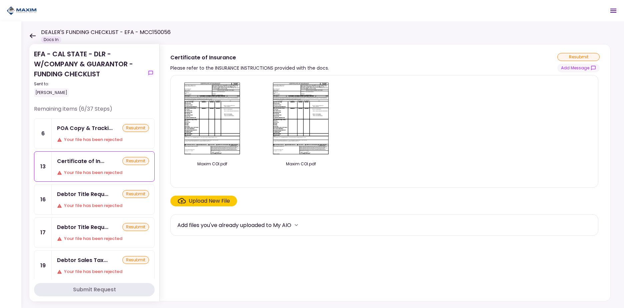
click at [85, 138] on div "Your file has been rejected" at bounding box center [103, 139] width 92 height 7
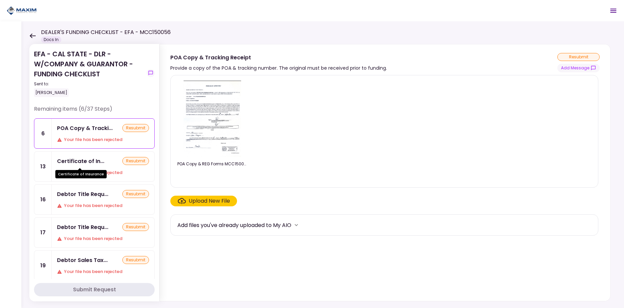
click at [85, 162] on div "Certificate of In..." at bounding box center [80, 161] width 47 height 8
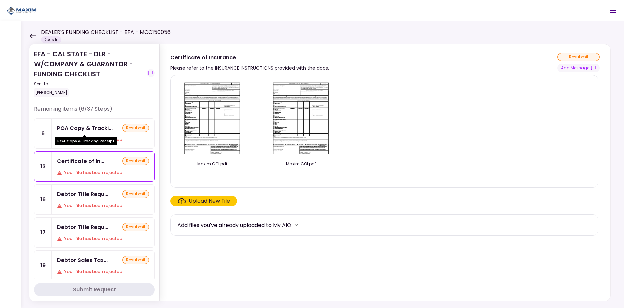
drag, startPoint x: 90, startPoint y: 126, endPoint x: 90, endPoint y: 134, distance: 7.7
click at [90, 126] on div "POA Copy & Tracki..." at bounding box center [85, 128] width 56 height 8
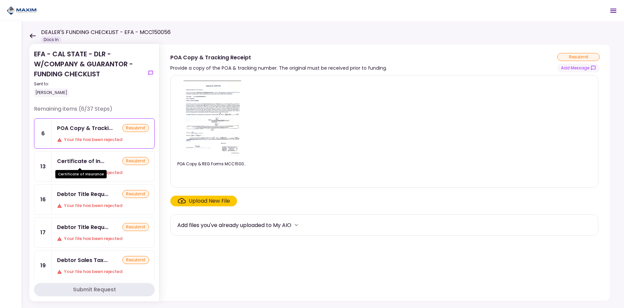
click at [90, 165] on div "Certificate of In..." at bounding box center [80, 161] width 47 height 8
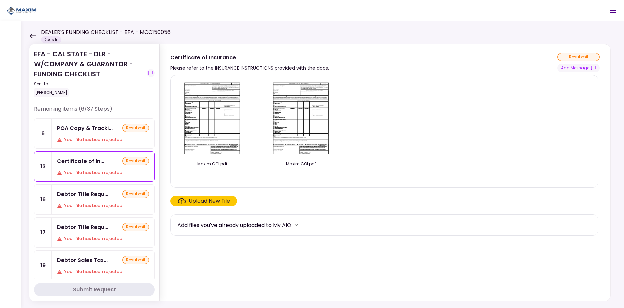
click at [85, 131] on div "POA Copy & Tracki..." at bounding box center [85, 128] width 56 height 8
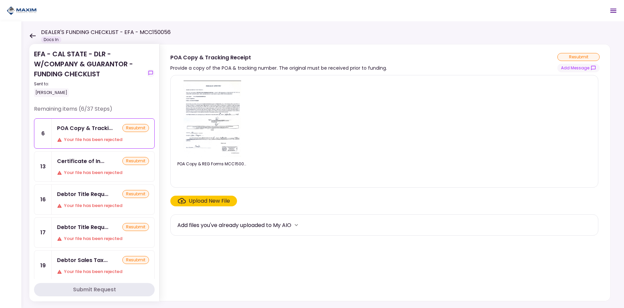
click at [87, 163] on div "Certificate of In..." at bounding box center [80, 161] width 47 height 8
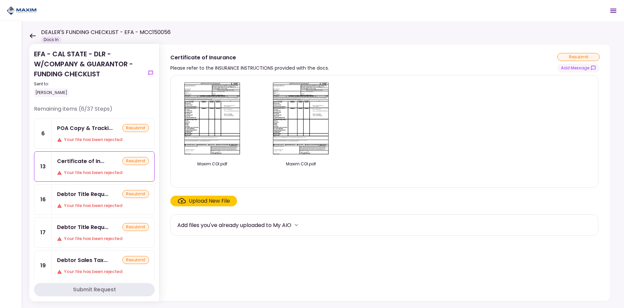
click at [90, 135] on div "POA Copy & Tracki... resubmit Your file has been rejected" at bounding box center [103, 134] width 103 height 30
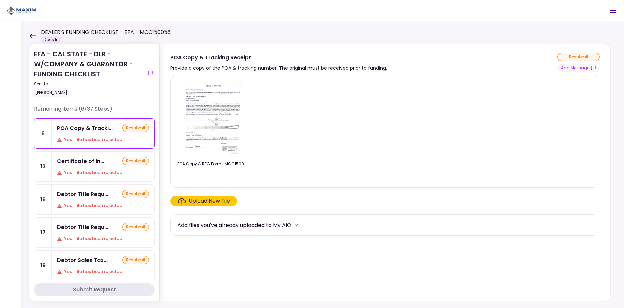
drag, startPoint x: 94, startPoint y: 163, endPoint x: 97, endPoint y: 132, distance: 30.8
click at [94, 163] on div "Certificate of In..." at bounding box center [80, 161] width 47 height 8
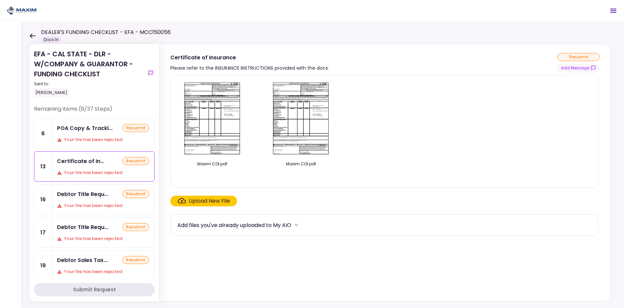
click at [97, 132] on div "POA Copy & Tracki..." at bounding box center [85, 128] width 56 height 8
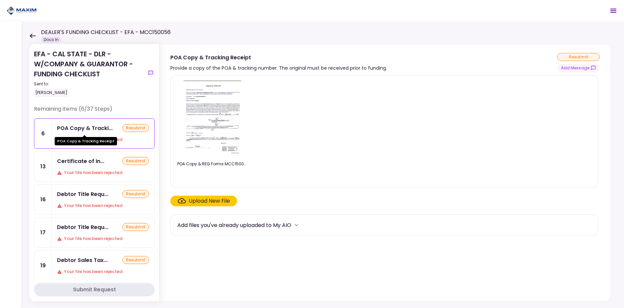
click at [95, 162] on div "Certificate of In..." at bounding box center [80, 161] width 47 height 8
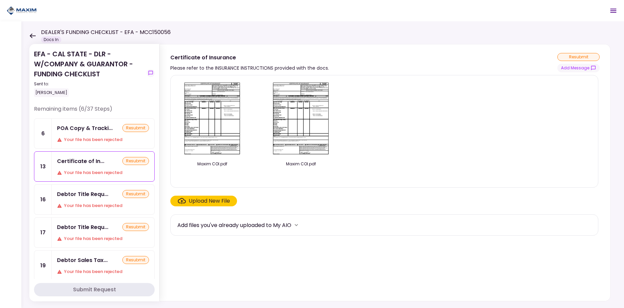
click at [98, 125] on div "POA Copy & Tracki..." at bounding box center [85, 128] width 56 height 8
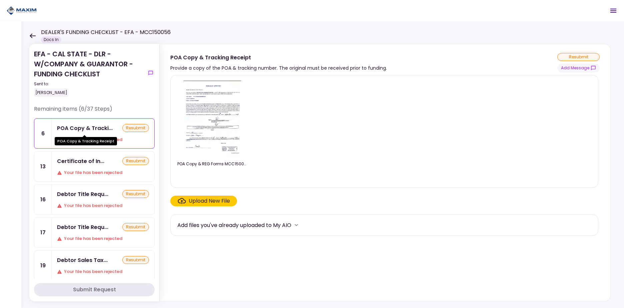
click at [98, 162] on div "Certificate of In..." at bounding box center [80, 161] width 47 height 8
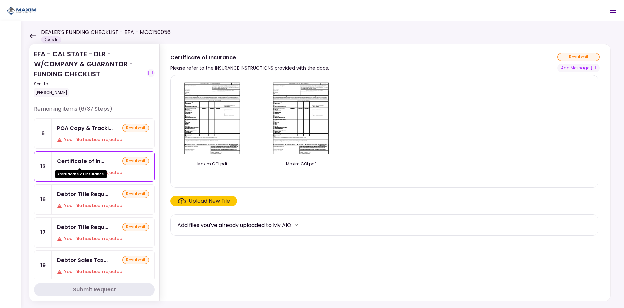
click at [99, 134] on div "POA Copy & Tracki... resubmit Your file has been rejected" at bounding box center [103, 134] width 103 height 30
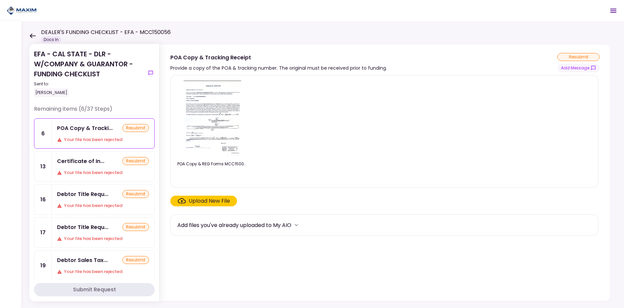
click at [98, 161] on div "Certificate of In..." at bounding box center [80, 161] width 47 height 8
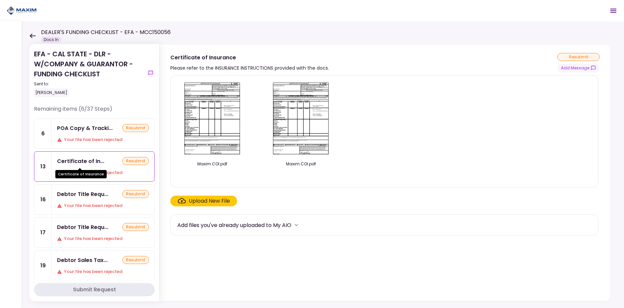
click at [95, 127] on div "POA Copy & Tracki..." at bounding box center [85, 128] width 56 height 8
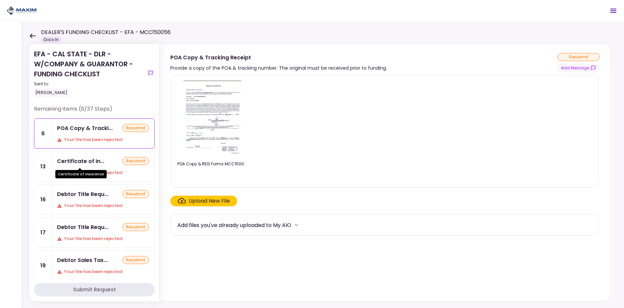
click at [93, 162] on div "Certificate of In..." at bounding box center [80, 161] width 47 height 8
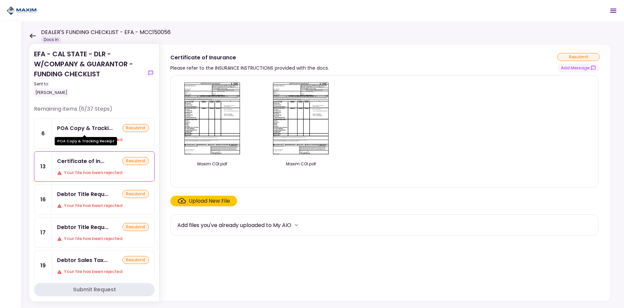
click at [93, 130] on div "POA Copy & Tracki..." at bounding box center [85, 128] width 56 height 8
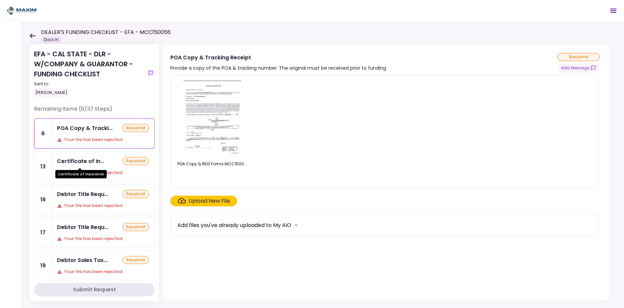
drag, startPoint x: 92, startPoint y: 164, endPoint x: 92, endPoint y: 153, distance: 11.0
click at [92, 164] on div "Certificate of In..." at bounding box center [80, 161] width 47 height 8
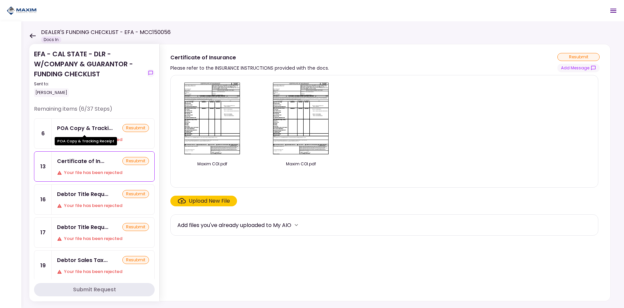
click at [92, 124] on div "POA Copy & Tracki..." at bounding box center [85, 128] width 56 height 8
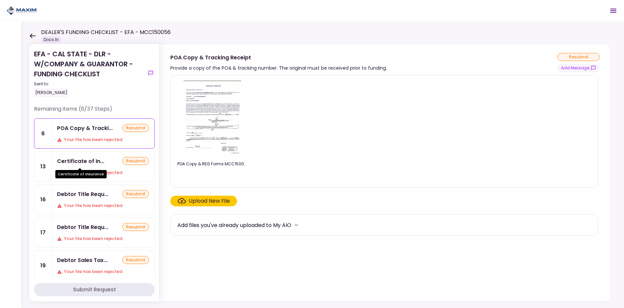
click at [92, 167] on div "Certificate of Insurance" at bounding box center [80, 171] width 51 height 13
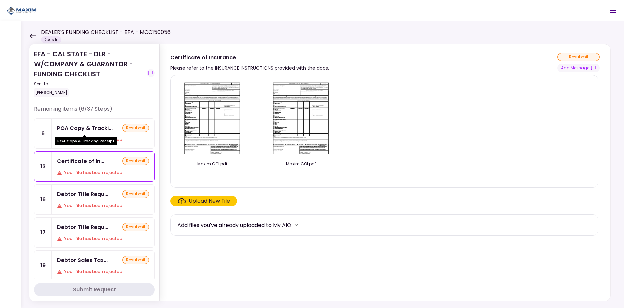
click at [92, 128] on div "POA Copy & Tracki..." at bounding box center [85, 128] width 56 height 8
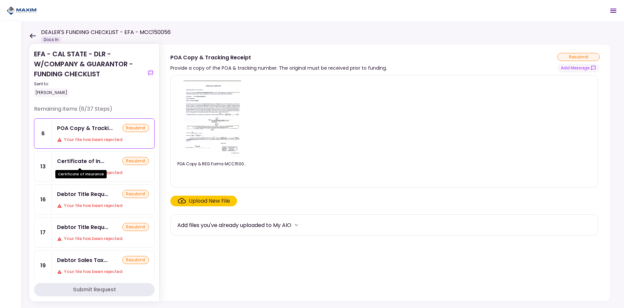
click at [92, 160] on div "Certificate of In..." at bounding box center [80, 161] width 47 height 8
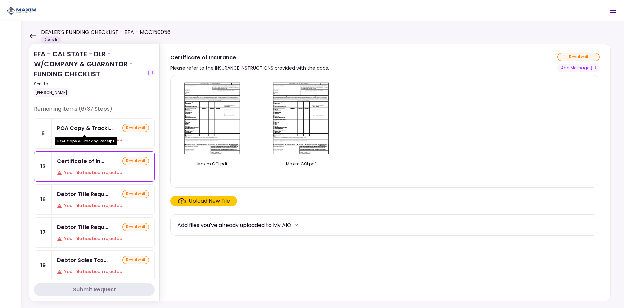
drag, startPoint x: 94, startPoint y: 129, endPoint x: 95, endPoint y: 151, distance: 21.7
click at [94, 129] on div "POA Copy & Tracki..." at bounding box center [85, 128] width 56 height 8
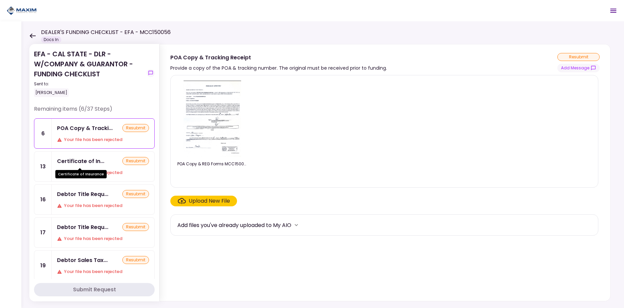
click at [95, 167] on div "Certificate of Insurance" at bounding box center [80, 171] width 51 height 13
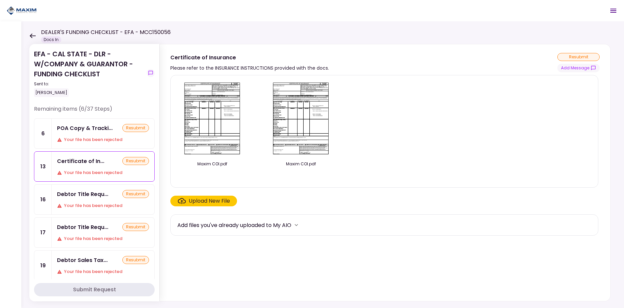
drag, startPoint x: 97, startPoint y: 123, endPoint x: 98, endPoint y: 157, distance: 34.3
click at [98, 123] on div "POA Copy & Tracki... resubmit Your file has been rejected" at bounding box center [103, 134] width 103 height 30
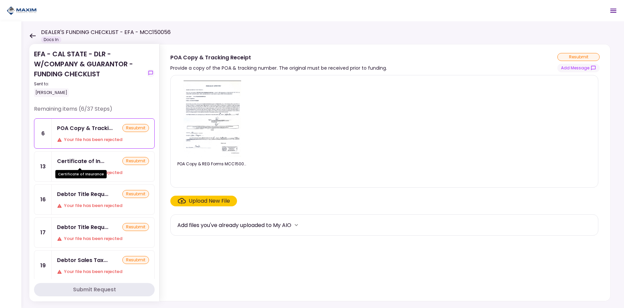
click at [97, 168] on div "Certificate of Insurance" at bounding box center [80, 171] width 51 height 13
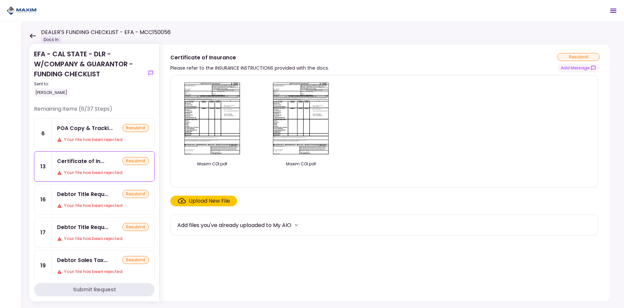
click at [94, 137] on div "Your file has been rejected" at bounding box center [103, 139] width 92 height 7
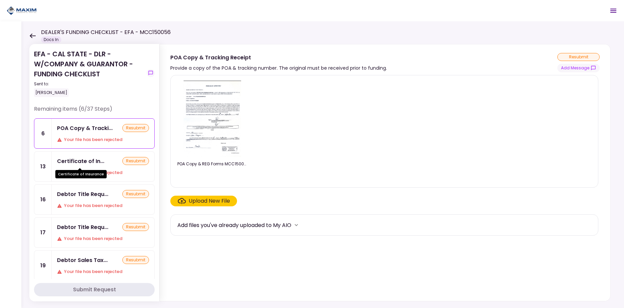
drag, startPoint x: 94, startPoint y: 164, endPoint x: 97, endPoint y: 128, distance: 35.9
click at [94, 164] on div "Certificate of In..." at bounding box center [80, 161] width 47 height 8
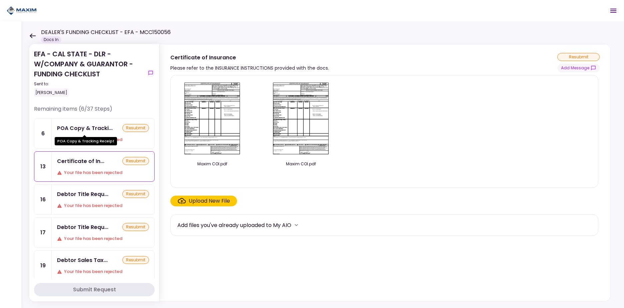
click at [97, 128] on div "POA Copy & Tracki..." at bounding box center [85, 128] width 56 height 8
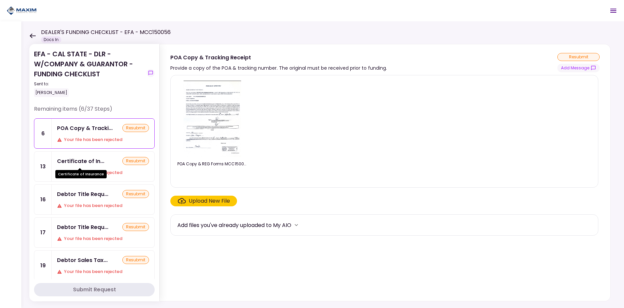
click at [95, 165] on div "Certificate of Insurance" at bounding box center [80, 171] width 51 height 13
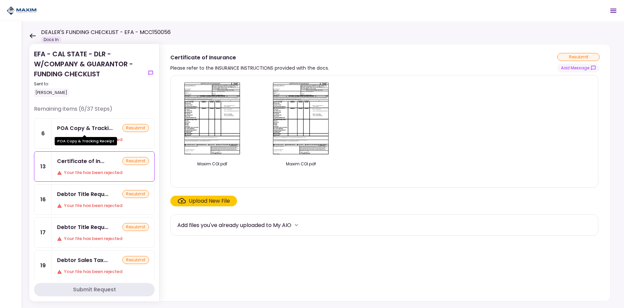
click at [94, 126] on div "POA Copy & Tracki..." at bounding box center [85, 128] width 56 height 8
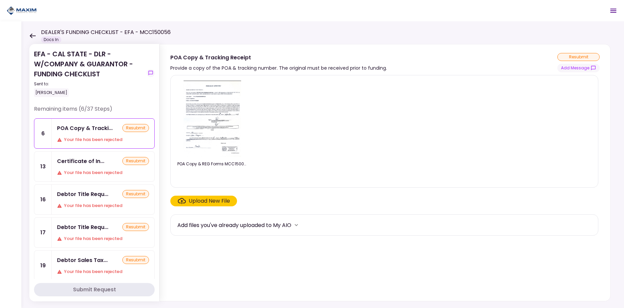
click at [94, 170] on div "Your file has been rejected" at bounding box center [103, 172] width 92 height 7
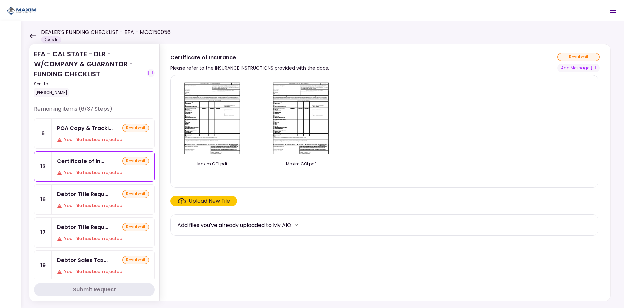
click at [87, 133] on div "POA Copy & Tracki... resubmit Your file has been rejected" at bounding box center [103, 134] width 103 height 30
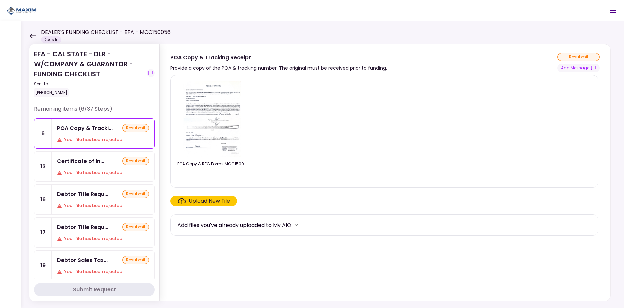
click at [84, 158] on div "Certificate of In..." at bounding box center [80, 161] width 47 height 8
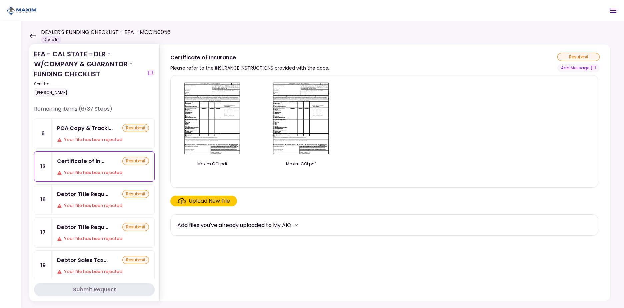
click at [84, 134] on div "POA Copy & Tracki... resubmit Your file has been rejected" at bounding box center [103, 134] width 103 height 30
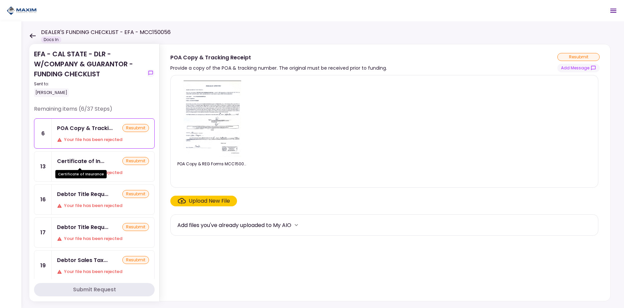
click at [95, 161] on div "Certificate of In..." at bounding box center [80, 161] width 47 height 8
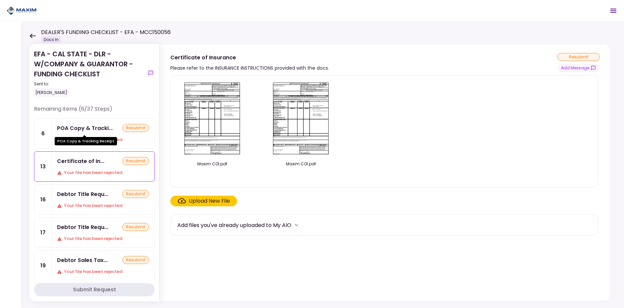
click at [93, 130] on div "POA Copy & Tracki..." at bounding box center [85, 128] width 56 height 8
click at [89, 130] on div "POA Copy & Tracki..." at bounding box center [85, 128] width 56 height 8
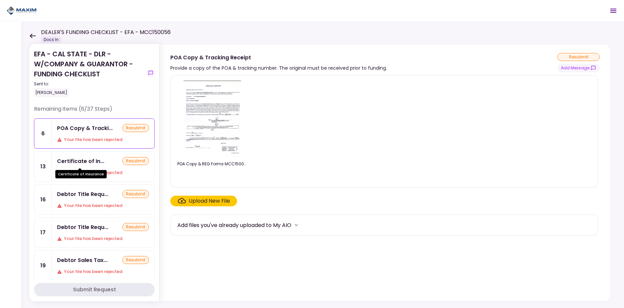
click at [94, 163] on div "Certificate of In..." at bounding box center [80, 161] width 47 height 8
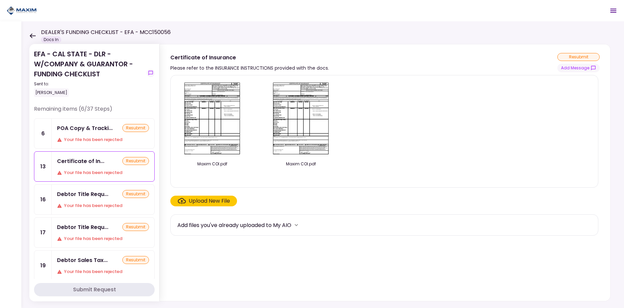
click at [94, 135] on div "POA Copy & Tracki... resubmit Your file has been rejected" at bounding box center [103, 134] width 103 height 30
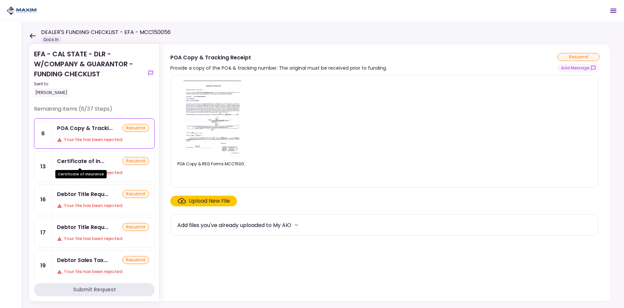
click at [93, 162] on div "Certificate of In..." at bounding box center [80, 161] width 47 height 8
click at [91, 134] on div "POA Copy & Tracki... resubmit Your file has been rejected" at bounding box center [103, 134] width 103 height 30
drag, startPoint x: 87, startPoint y: 154, endPoint x: 86, endPoint y: 143, distance: 11.1
click at [87, 154] on div "Certificate of In... resubmit Your file has been rejected" at bounding box center [103, 167] width 103 height 30
click at [85, 128] on div "POA Copy & Tracki..." at bounding box center [85, 128] width 56 height 8
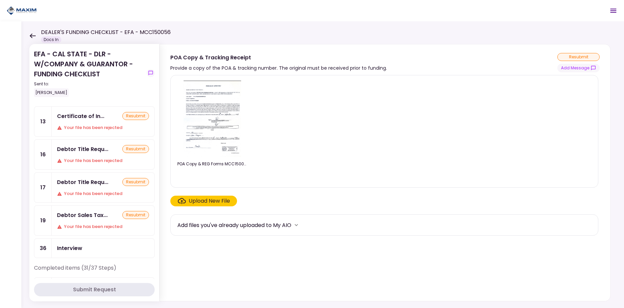
scroll to position [33, 0]
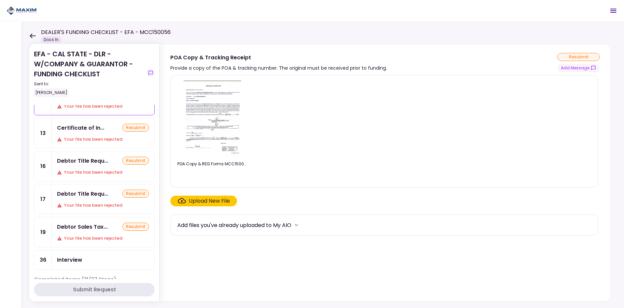
click at [26, 34] on div "EFA - CAL STATE - DLR - W/COMPANY & GUARANTOR - FUNDING CHECKLIST Sent to: [PER…" at bounding box center [322, 164] width 603 height 287
click at [29, 34] on icon at bounding box center [32, 35] width 6 height 5
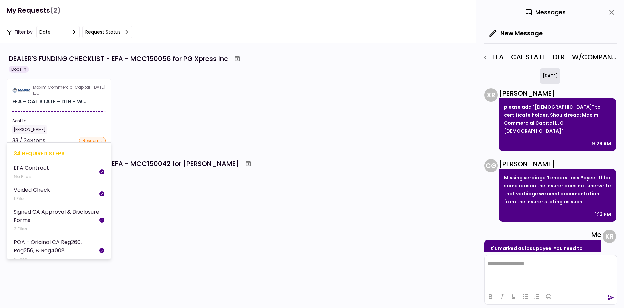
click at [73, 109] on section "Maxim Commercial Capital LLC 29 Sep EFA - CAL STATE - DLR - W... Sent to: Kevin…" at bounding box center [59, 111] width 105 height 65
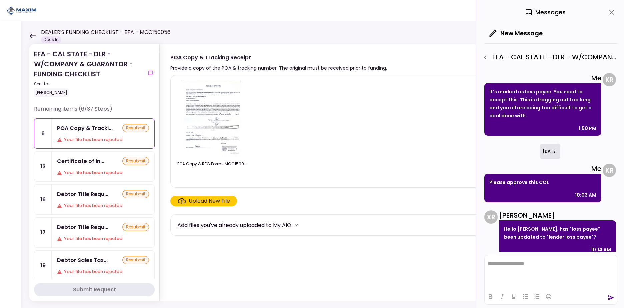
scroll to position [157, 0]
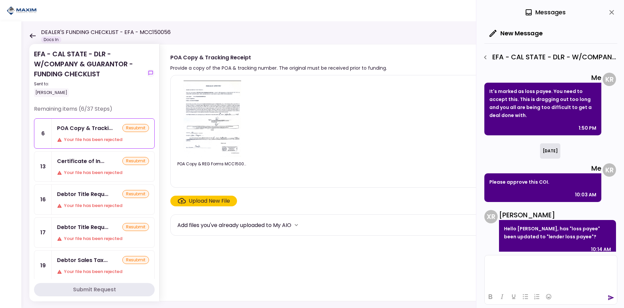
click at [425, 272] on section "POA Copy & REG Forms MCC150056 PG Xpress Inc 2025.09.22.pdf Upload New File Add…" at bounding box center [384, 186] width 429 height 223
click at [510, 272] on html "**********" at bounding box center [551, 263] width 132 height 17
drag, startPoint x: 427, startPoint y: 265, endPoint x: 472, endPoint y: 259, distance: 45.4
click at [428, 265] on section "POA Copy & REG Forms MCC150056 PG Xpress Inc 2025.09.22.pdf Upload New File Add…" at bounding box center [384, 186] width 429 height 223
click at [511, 258] on html "**********" at bounding box center [551, 263] width 132 height 17
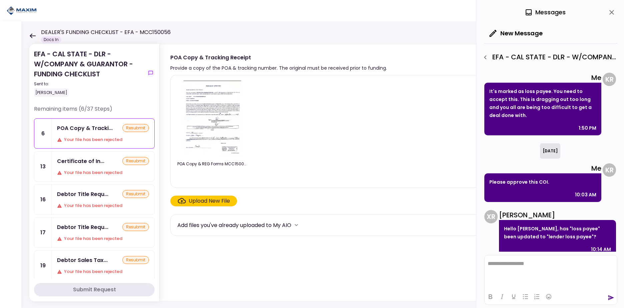
click at [427, 264] on section "POA Copy & REG Forms MCC150056 PG Xpress Inc 2025.09.22.pdf Upload New File Add…" at bounding box center [384, 186] width 429 height 223
drag, startPoint x: 505, startPoint y: 264, endPoint x: 947, endPoint y: 519, distance: 510.1
click at [435, 265] on section "POA Copy & REG Forms MCC150056 PG Xpress Inc 2025.09.22.pdf Upload New File Add…" at bounding box center [384, 186] width 429 height 223
drag, startPoint x: 505, startPoint y: 265, endPoint x: 956, endPoint y: 521, distance: 518.8
click at [445, 266] on section "POA Copy & REG Forms MCC150056 PG Xpress Inc 2025.09.22.pdf Upload New File Add…" at bounding box center [384, 186] width 429 height 223
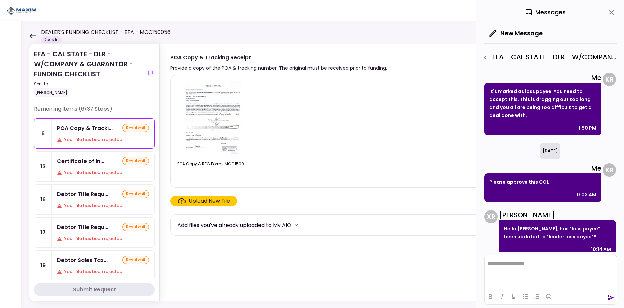
click at [435, 267] on section "POA Copy & REG Forms MCC150056 PG Xpress Inc 2025.09.22.pdf Upload New File Add…" at bounding box center [384, 186] width 429 height 223
click at [511, 268] on html at bounding box center [551, 263] width 132 height 16
click at [452, 268] on section "POA Copy & REG Forms MCC150056 PG Xpress Inc 2025.09.22.pdf Upload New File Add…" at bounding box center [384, 186] width 429 height 223
click at [510, 268] on html at bounding box center [551, 263] width 132 height 16
click at [423, 269] on section "POA Copy & REG Forms MCC150056 PG Xpress Inc 2025.09.22.pdf Upload New File Add…" at bounding box center [384, 186] width 429 height 223
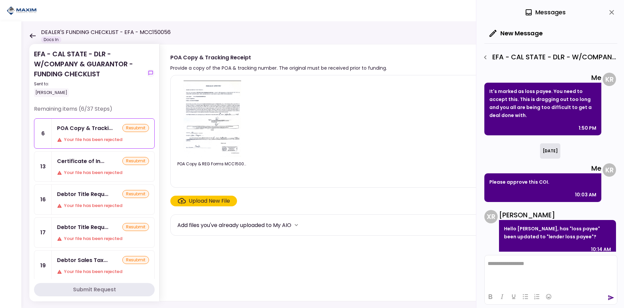
click at [518, 267] on html "**********" at bounding box center [551, 263] width 132 height 16
click at [437, 267] on section "POA Copy & REG Forms MCC150056 PG Xpress Inc 2025.09.22.pdf Upload New File Add…" at bounding box center [384, 186] width 429 height 223
click at [512, 267] on html "**********" at bounding box center [551, 263] width 132 height 16
click at [440, 268] on section "POA Copy & REG Forms MCC150056 PG Xpress Inc 2025.09.22.pdf Upload New File Add…" at bounding box center [384, 186] width 429 height 223
click at [504, 268] on html "**********" at bounding box center [551, 263] width 132 height 17
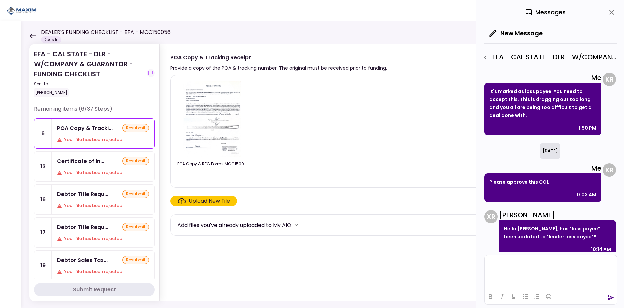
click at [435, 268] on section "POA Copy & REG Forms MCC150056 PG Xpress Inc 2025.09.22.pdf Upload New File Add…" at bounding box center [384, 186] width 429 height 223
click at [431, 266] on section "POA Copy & REG Forms MCC150056 PG Xpress Inc 2025.09.22.pdf Upload New File Add…" at bounding box center [384, 186] width 429 height 223
click at [441, 264] on section "POA Copy & REG Forms MCC150056 PG Xpress Inc 2025.09.22.pdf Upload New File Add…" at bounding box center [384, 186] width 429 height 223
click at [450, 263] on section "POA Copy & REG Forms MCC150056 PG Xpress Inc 2025.09.22.pdf Upload New File Add…" at bounding box center [384, 186] width 429 height 223
click at [458, 262] on section "POA Copy & REG Forms MCC150056 PG Xpress Inc 2025.09.22.pdf Upload New File Add…" at bounding box center [384, 186] width 429 height 223
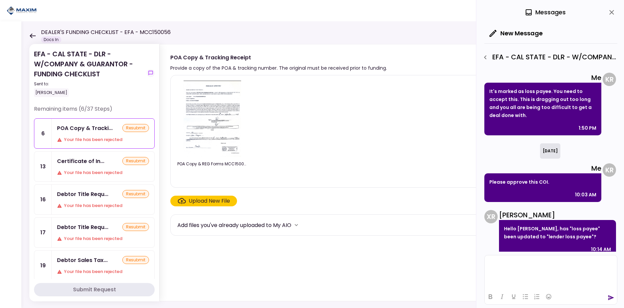
drag, startPoint x: 448, startPoint y: 262, endPoint x: 4, endPoint y: 7, distance: 512.2
click at [448, 262] on section "POA Copy & REG Forms MCC150056 PG Xpress Inc 2025.09.22.pdf Upload New File Add…" at bounding box center [384, 186] width 429 height 223
click at [107, 165] on div "Certificate of In... resubmit" at bounding box center [103, 161] width 92 height 8
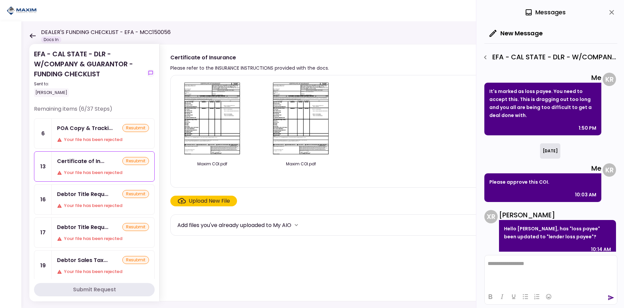
click at [222, 114] on img at bounding box center [212, 119] width 59 height 76
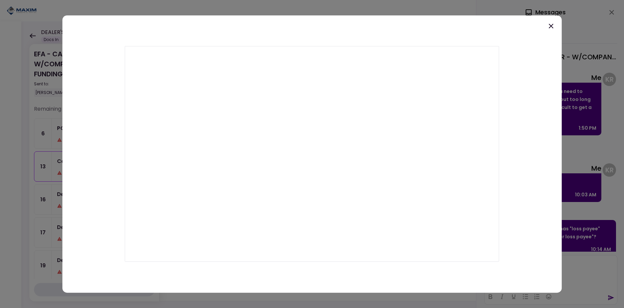
click at [552, 26] on icon at bounding box center [551, 26] width 5 height 5
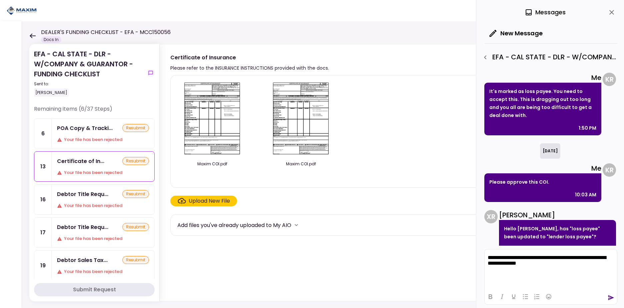
click at [612, 299] on icon "send" at bounding box center [611, 297] width 7 height 7
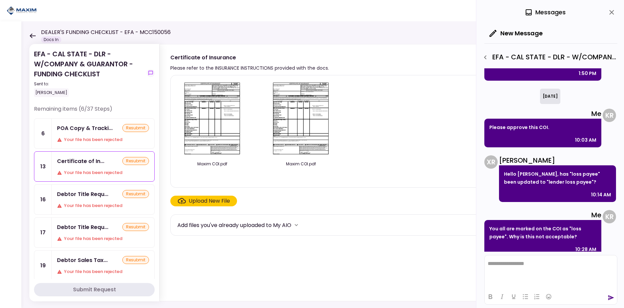
click at [34, 37] on icon at bounding box center [32, 35] width 6 height 5
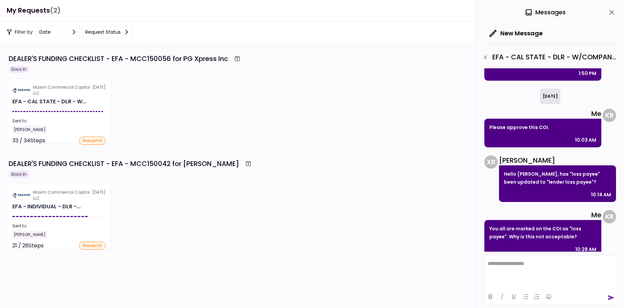
click at [610, 12] on icon "close" at bounding box center [612, 12] width 8 height 8
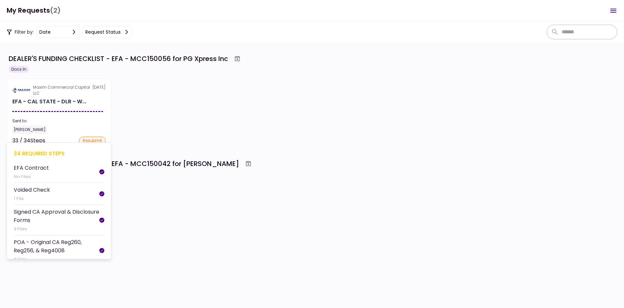
click at [91, 108] on section "Maxim Commercial Capital LLC 29 Sep EFA - CAL STATE - DLR - W... Sent to: Kevin…" at bounding box center [59, 111] width 105 height 65
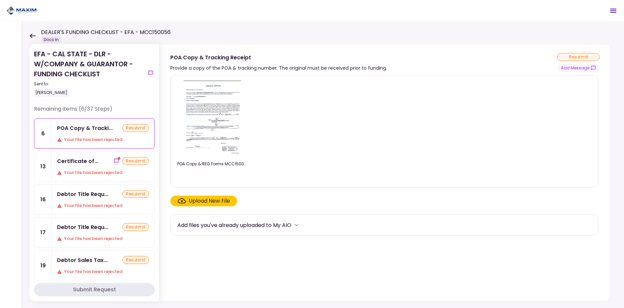
click at [96, 162] on div "Certificate of... resubmit" at bounding box center [103, 161] width 92 height 8
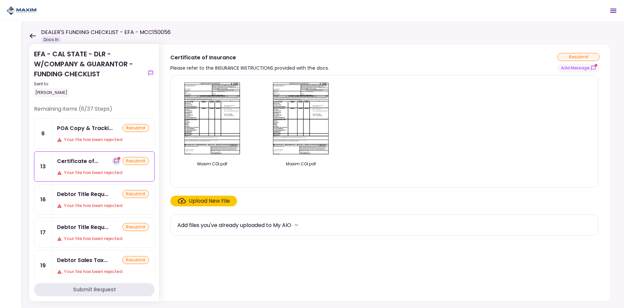
click at [114, 160] on icon "show-messages" at bounding box center [116, 160] width 5 height 5
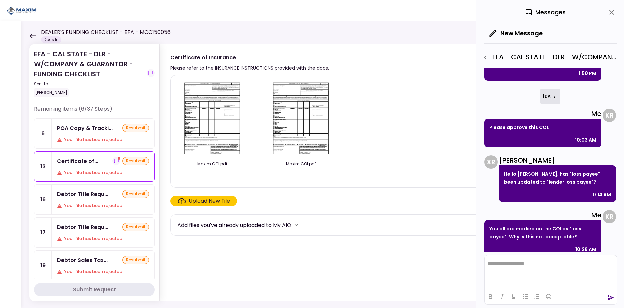
scroll to position [274, 0]
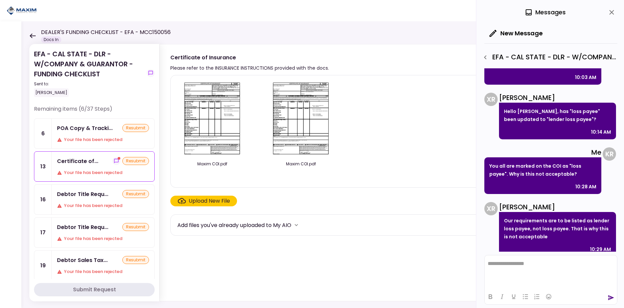
click at [419, 269] on section "Maxim COI.pdf Maxim COI.pdf Upload New File Add files you've already uploaded t…" at bounding box center [384, 186] width 429 height 223
click at [506, 270] on html "**********" at bounding box center [551, 263] width 132 height 17
click at [431, 269] on section "Maxim COI.pdf Maxim COI.pdf Upload New File Add files you've already uploaded t…" at bounding box center [384, 186] width 429 height 223
click at [520, 269] on html at bounding box center [551, 263] width 132 height 16
click at [438, 266] on section "Maxim COI.pdf Maxim COI.pdf Upload New File Add files you've already uploaded t…" at bounding box center [384, 186] width 429 height 223
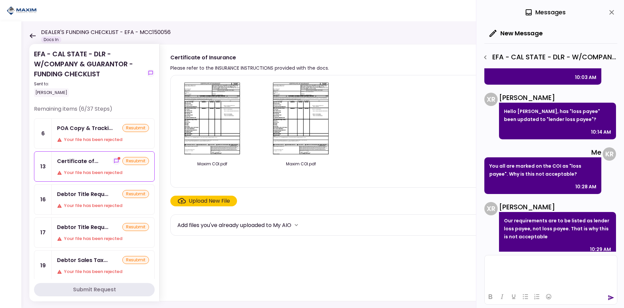
click at [439, 266] on section "Maxim COI.pdf Maxim COI.pdf Upload New File Add files you've already uploaded t…" at bounding box center [384, 186] width 429 height 223
click at [439, 265] on section "Maxim COI.pdf Maxim COI.pdf Upload New File Add files you've already uploaded t…" at bounding box center [384, 186] width 429 height 223
click at [436, 265] on section "Maxim COI.pdf Maxim COI.pdf Upload New File Add files you've already uploaded t…" at bounding box center [384, 186] width 429 height 223
drag, startPoint x: 424, startPoint y: 265, endPoint x: 474, endPoint y: 265, distance: 50.0
click at [425, 265] on section "Maxim COI.pdf Maxim COI.pdf Upload New File Add files you've already uploaded t…" at bounding box center [384, 186] width 429 height 223
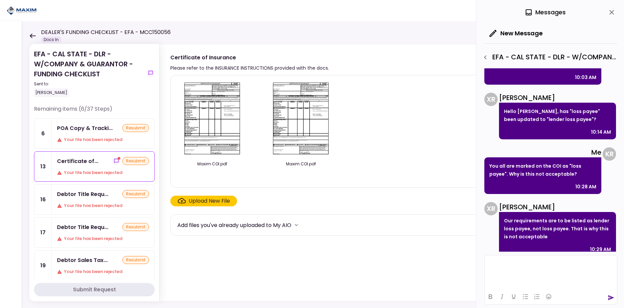
click at [449, 265] on section "Maxim COI.pdf Maxim COI.pdf Upload New File Add files you've already uploaded t…" at bounding box center [384, 186] width 429 height 223
drag, startPoint x: 449, startPoint y: 266, endPoint x: 477, endPoint y: 266, distance: 28.0
click at [450, 266] on section "Maxim COI.pdf Maxim COI.pdf Upload New File Add files you've already uploaded t…" at bounding box center [384, 186] width 429 height 223
click at [441, 265] on section "Maxim COI.pdf Maxim COI.pdf Upload New File Add files you've already uploaded t…" at bounding box center [384, 186] width 429 height 223
drag, startPoint x: 441, startPoint y: 265, endPoint x: 479, endPoint y: 265, distance: 38.0
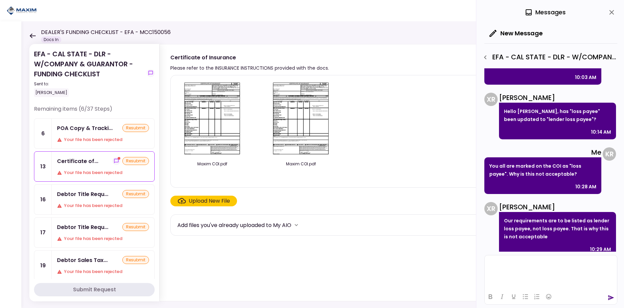
click at [442, 265] on section "Maxim COI.pdf Maxim COI.pdf Upload New File Add files you've already uploaded t…" at bounding box center [384, 186] width 429 height 223
click at [441, 264] on section "Maxim COI.pdf Maxim COI.pdf Upload New File Add files you've already uploaded t…" at bounding box center [384, 186] width 429 height 223
drag, startPoint x: 434, startPoint y: 264, endPoint x: 438, endPoint y: 263, distance: 4.4
click at [435, 263] on section "Maxim COI.pdf Maxim COI.pdf Upload New File Add files you've already uploaded t…" at bounding box center [384, 186] width 429 height 223
click at [454, 263] on section "Maxim COI.pdf Maxim COI.pdf Upload New File Add files you've already uploaded t…" at bounding box center [384, 186] width 429 height 223
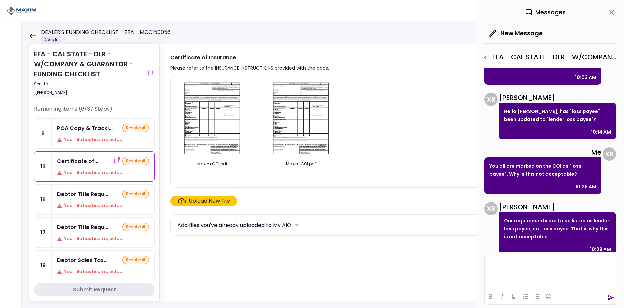
click at [458, 263] on section "Maxim COI.pdf Maxim COI.pdf Upload New File Add files you've already uploaded t…" at bounding box center [384, 186] width 429 height 223
click at [211, 105] on img at bounding box center [212, 119] width 59 height 76
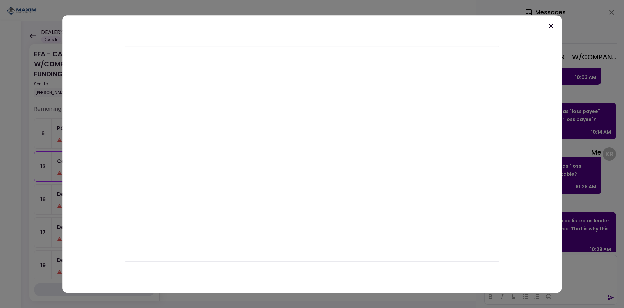
click at [555, 26] on icon at bounding box center [551, 26] width 8 height 8
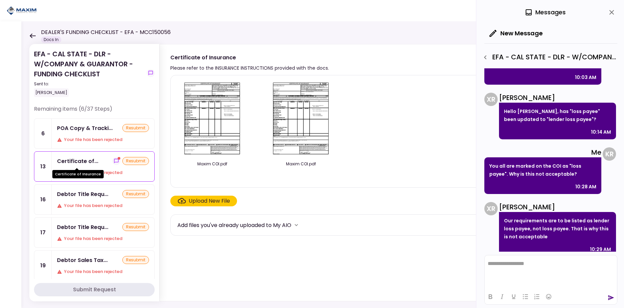
click at [71, 161] on div "Certificate of..." at bounding box center [77, 161] width 41 height 8
click at [29, 31] on div "DEALER'S FUNDING CHECKLIST - EFA - MCC150056 Docs In" at bounding box center [99, 35] width 141 height 15
click at [34, 36] on icon at bounding box center [33, 35] width 6 height 5
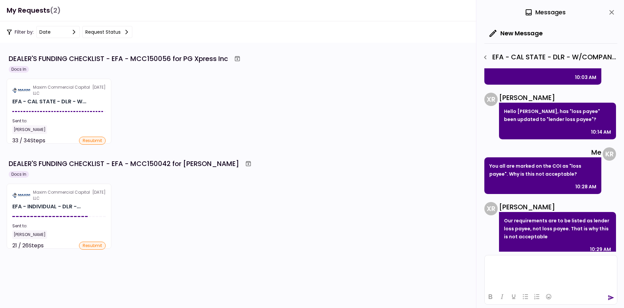
click at [611, 15] on icon "close" at bounding box center [612, 12] width 8 height 8
